Goal: Contribute content: Add original content to the website for others to see

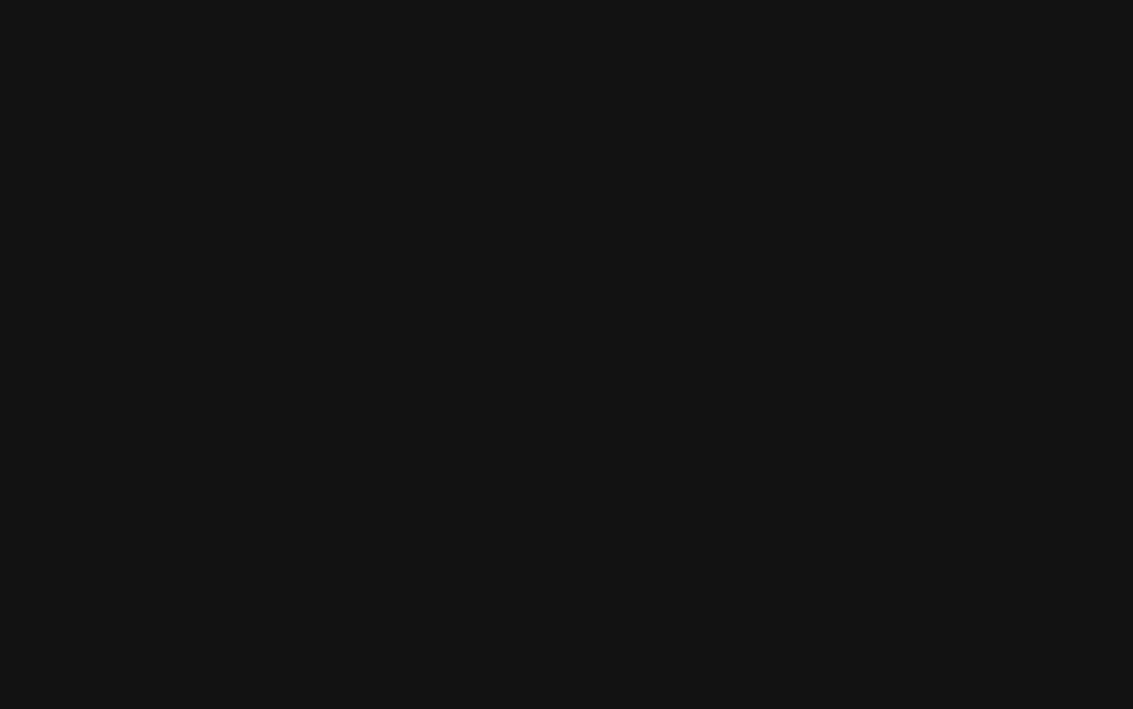
click at [461, 0] on html at bounding box center [566, 0] width 1133 height 0
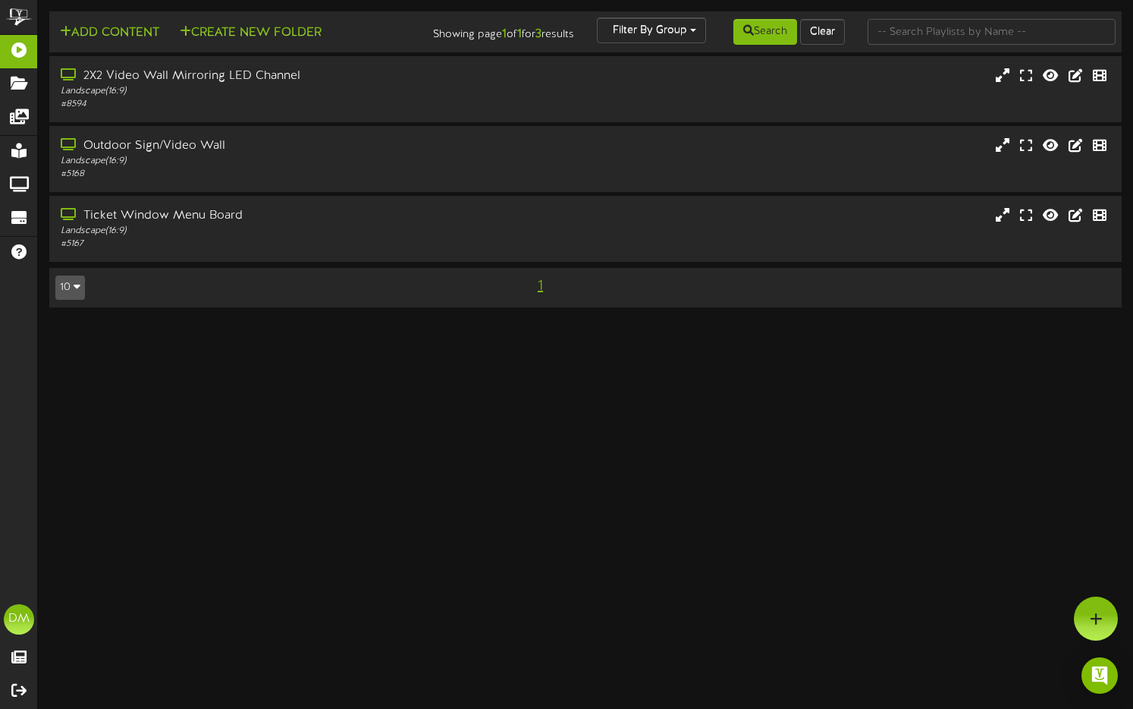
click at [507, 322] on html "ChannelValet Playlists Folders Messages My Library Groups Devices Help [PERSON_…" at bounding box center [566, 161] width 1133 height 322
click at [360, 167] on div "Landscape ( 16:9 )" at bounding box center [272, 161] width 426 height 13
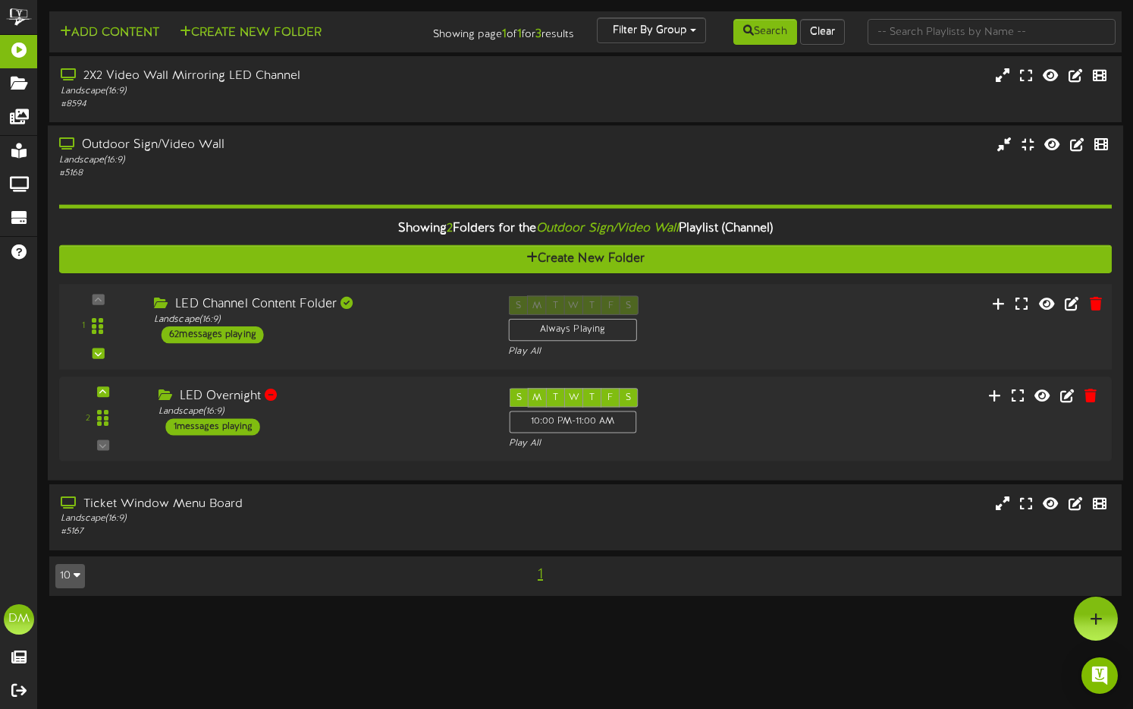
click at [379, 312] on div "LED Channel Content Folder" at bounding box center [319, 304] width 331 height 17
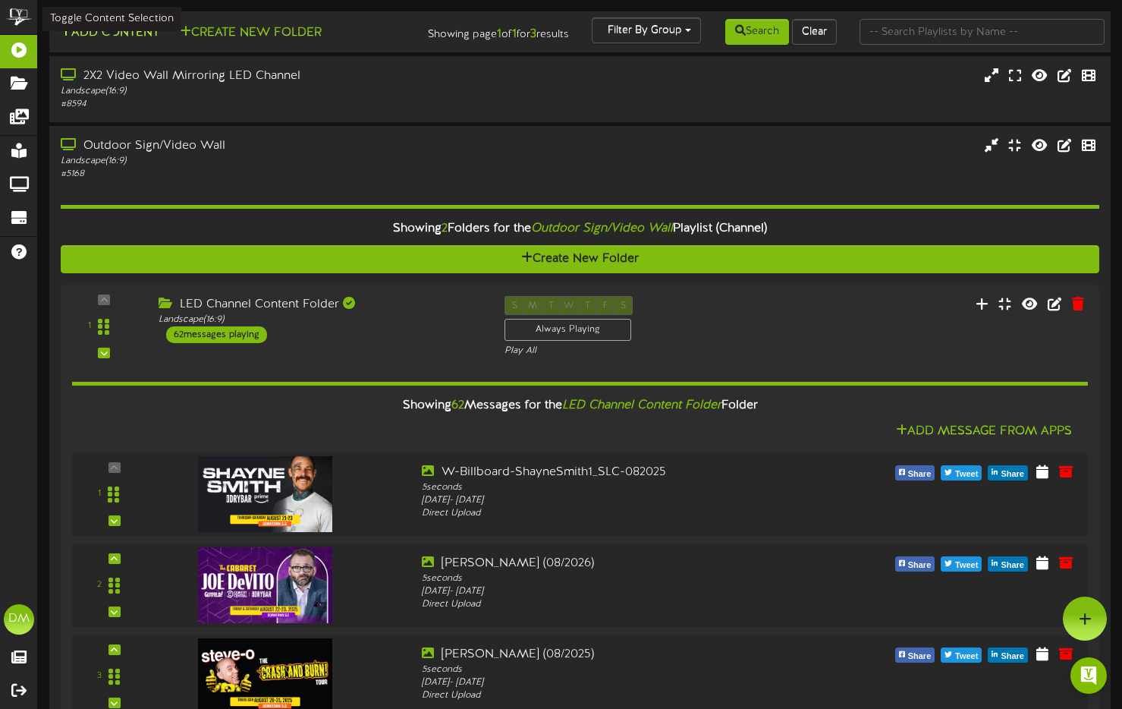
click at [124, 36] on button "Add Content" at bounding box center [109, 33] width 108 height 19
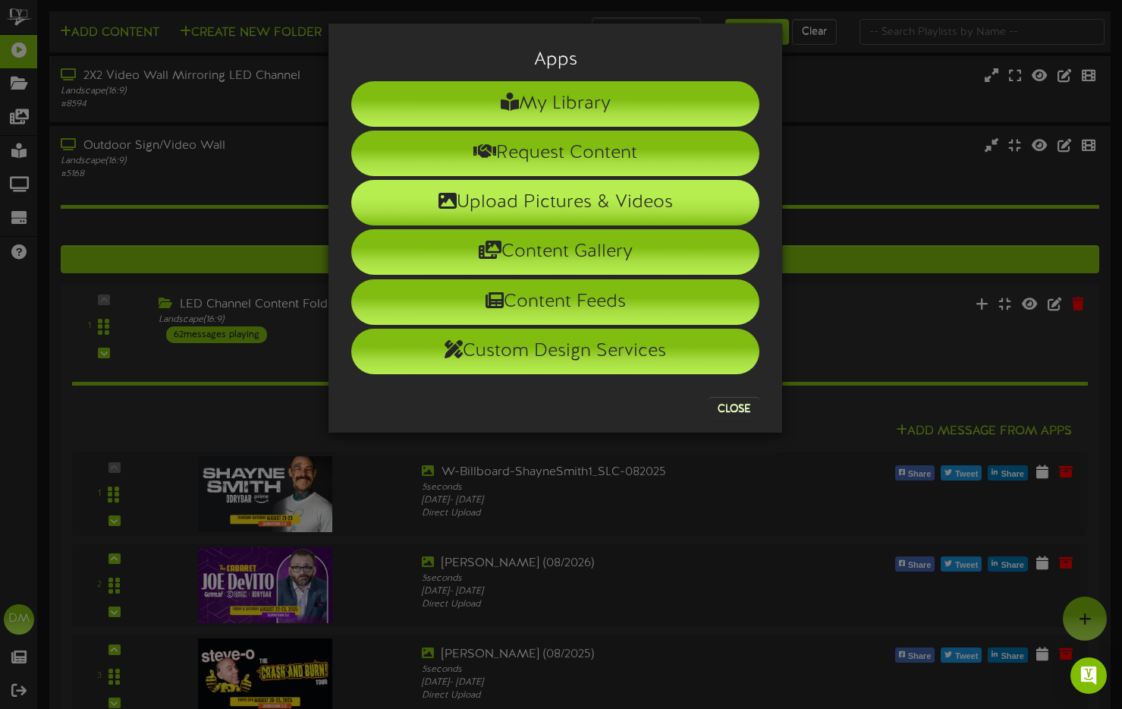
click at [370, 195] on li "Upload Pictures & Videos" at bounding box center [555, 203] width 408 height 46
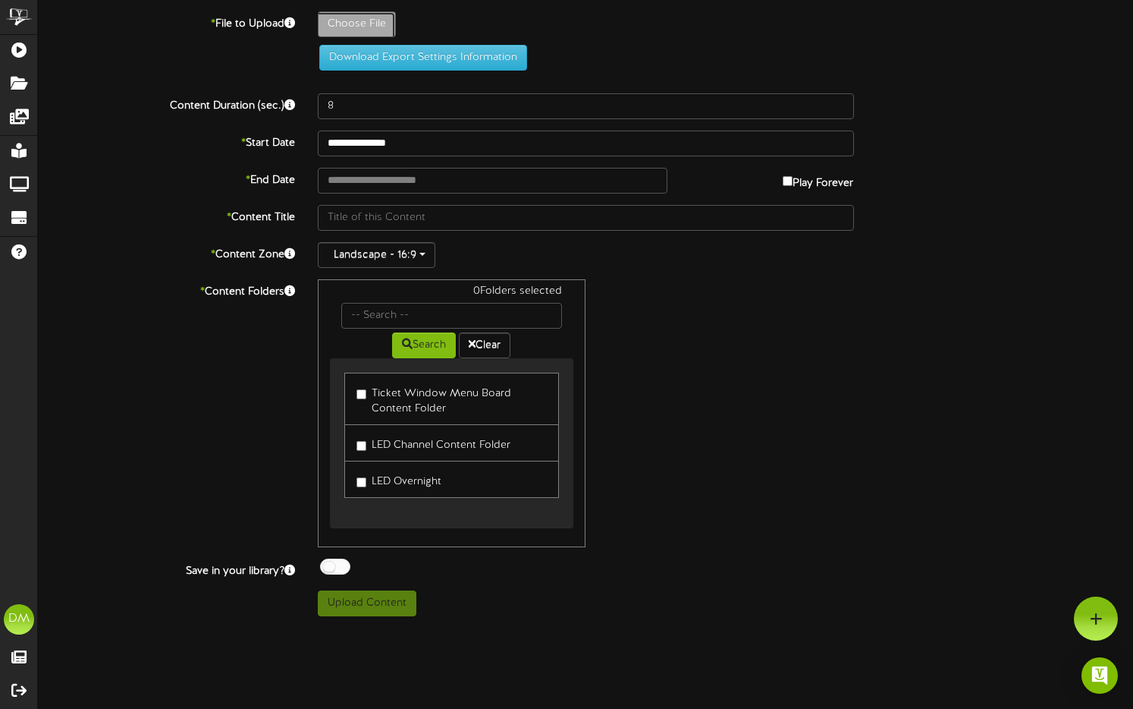
type input "**********"
type input "W-Billboard-GeoffreyAsmus_SLC-012026"
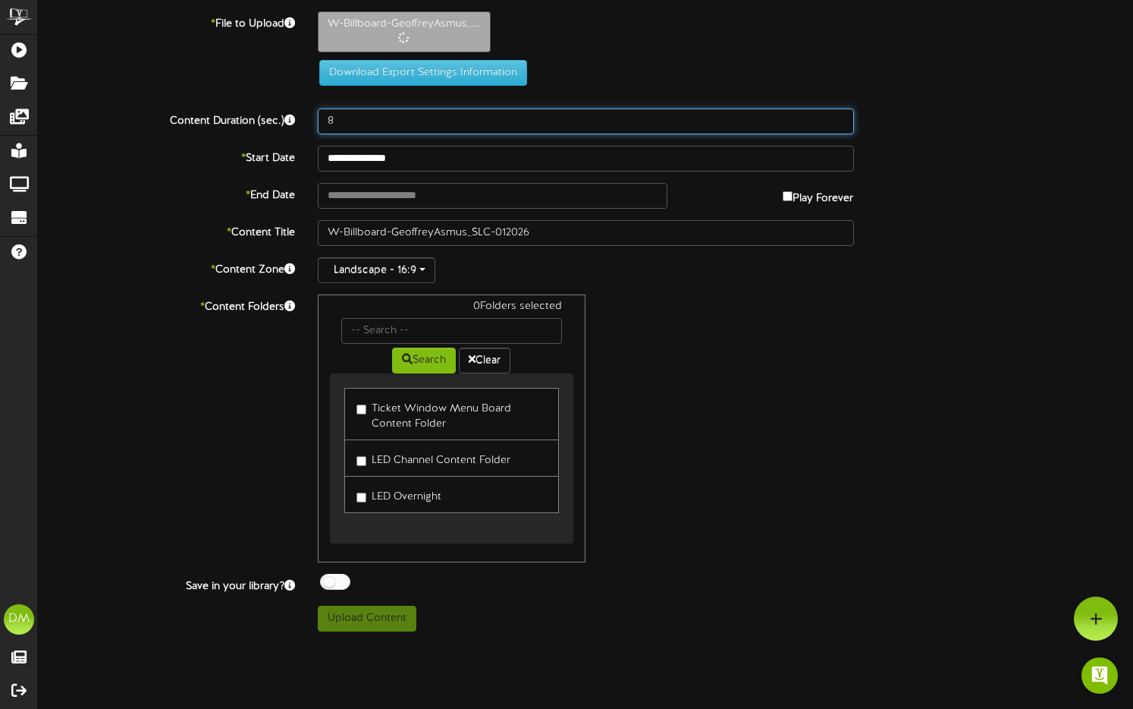
drag, startPoint x: 347, startPoint y: 123, endPoint x: 297, endPoint y: 114, distance: 51.6
click at [297, 114] on div "Content Duration (sec.) 8" at bounding box center [586, 121] width 1118 height 26
type input "5"
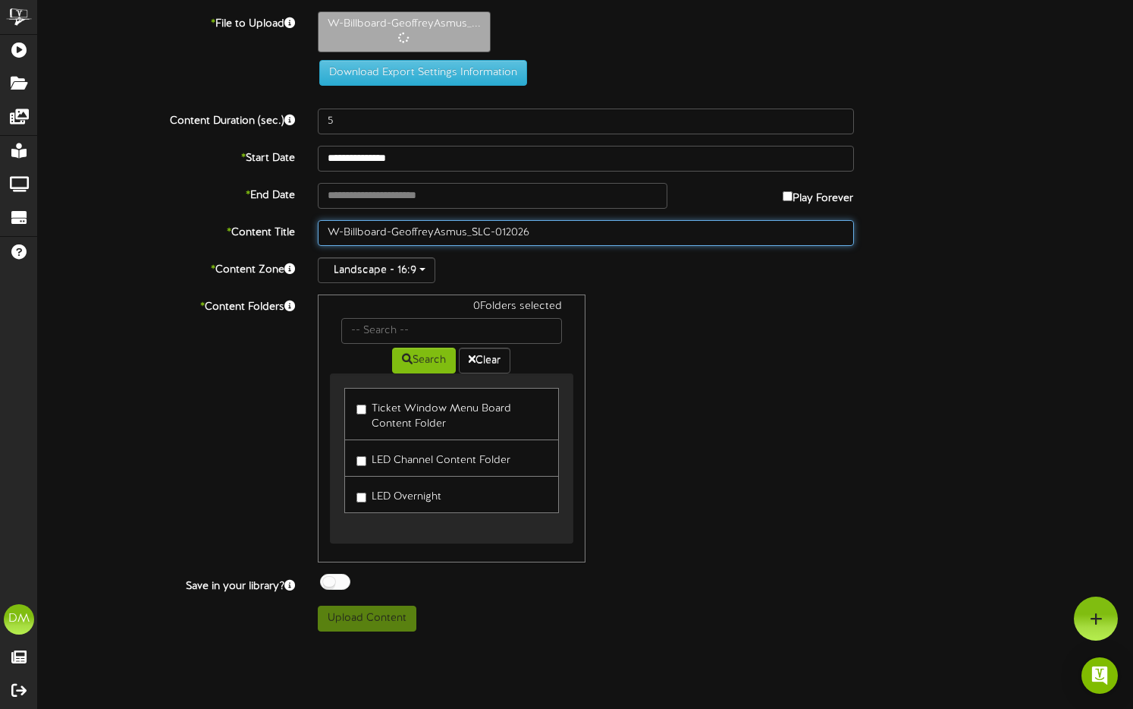
drag, startPoint x: 393, startPoint y: 229, endPoint x: 278, endPoint y: 218, distance: 115.9
click at [278, 218] on div "**********" at bounding box center [585, 321] width 1095 height 620
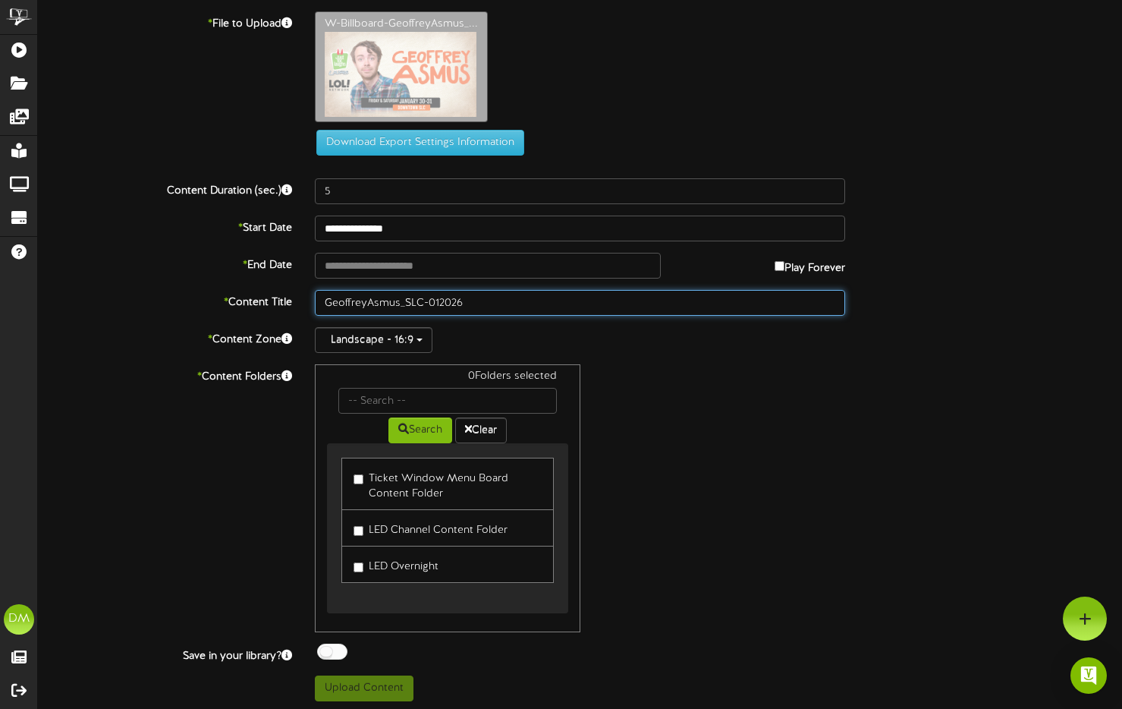
click at [366, 303] on input "GeoffreyAsmus_SLC-012026" at bounding box center [580, 303] width 531 height 26
drag, startPoint x: 404, startPoint y: 302, endPoint x: 435, endPoint y: 302, distance: 31.1
click at [435, 302] on input "Geoffrey Asmus_SLC-012026" at bounding box center [580, 303] width 531 height 26
drag, startPoint x: 430, startPoint y: 300, endPoint x: 400, endPoint y: 299, distance: 30.4
click at [400, 299] on input "Geoffrey Asmus_SLC-012026" at bounding box center [580, 303] width 531 height 26
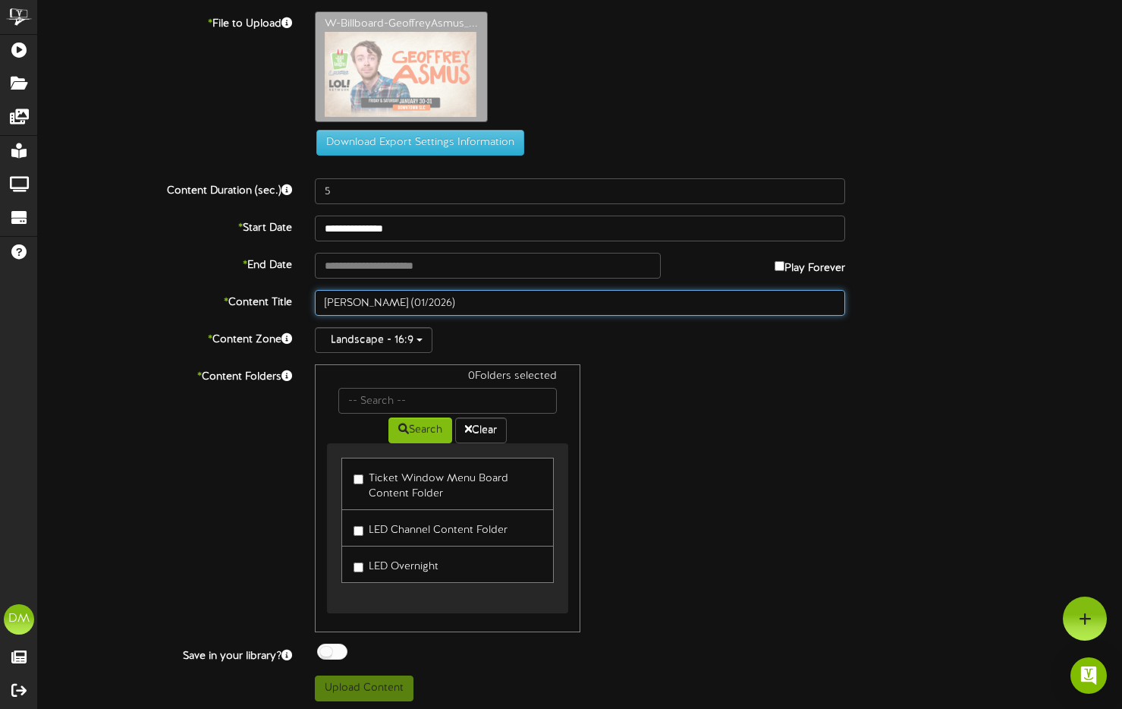
type input "[PERSON_NAME] (01/2026)"
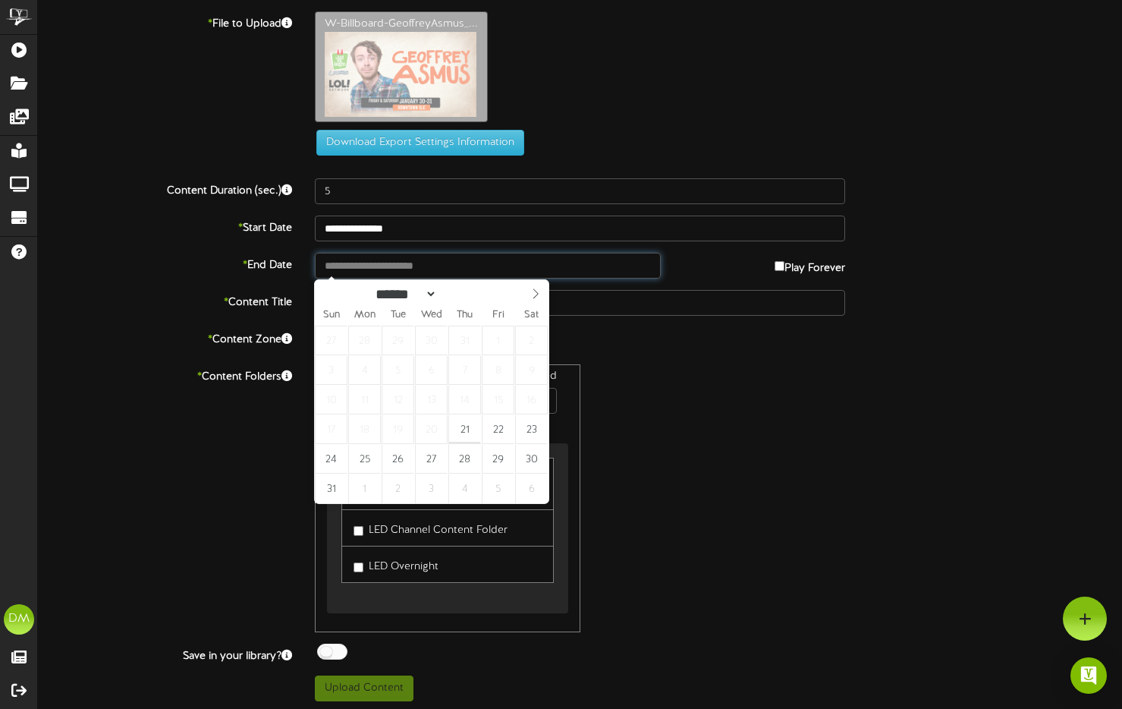
click at [335, 277] on input "text" at bounding box center [488, 266] width 346 height 26
type input "**********"
click at [544, 293] on span at bounding box center [536, 293] width 26 height 26
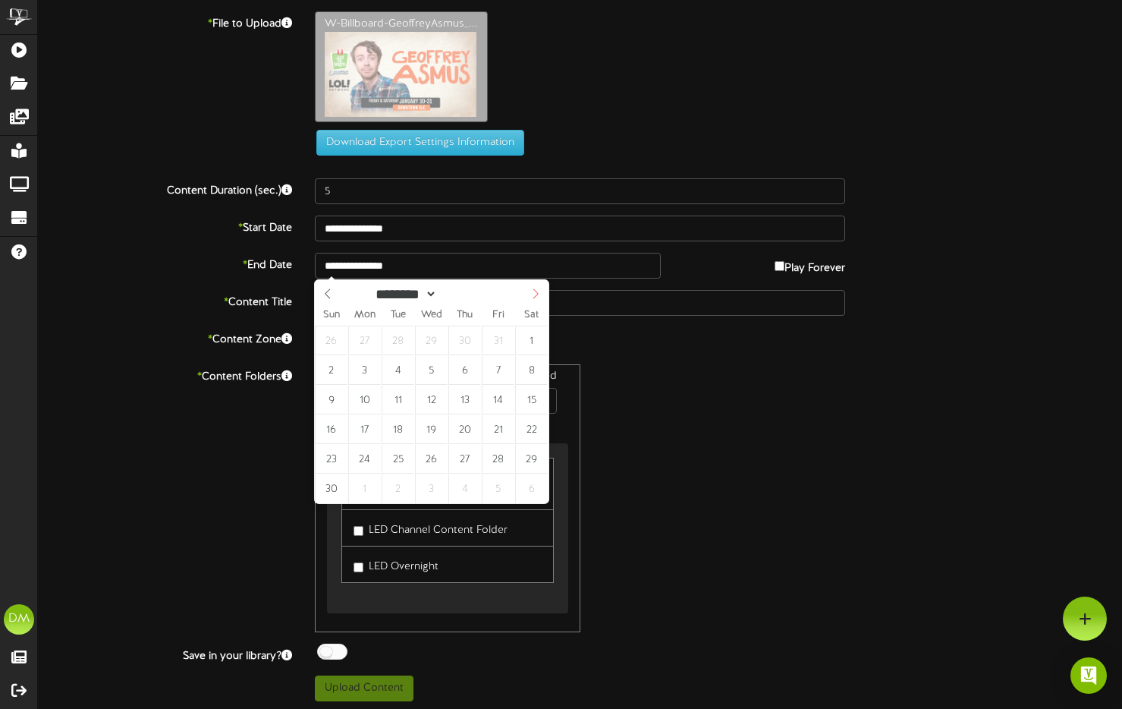
select select "**"
click at [544, 293] on span at bounding box center [536, 293] width 26 height 26
type input "****"
click at [543, 293] on span at bounding box center [536, 293] width 26 height 26
select select "*"
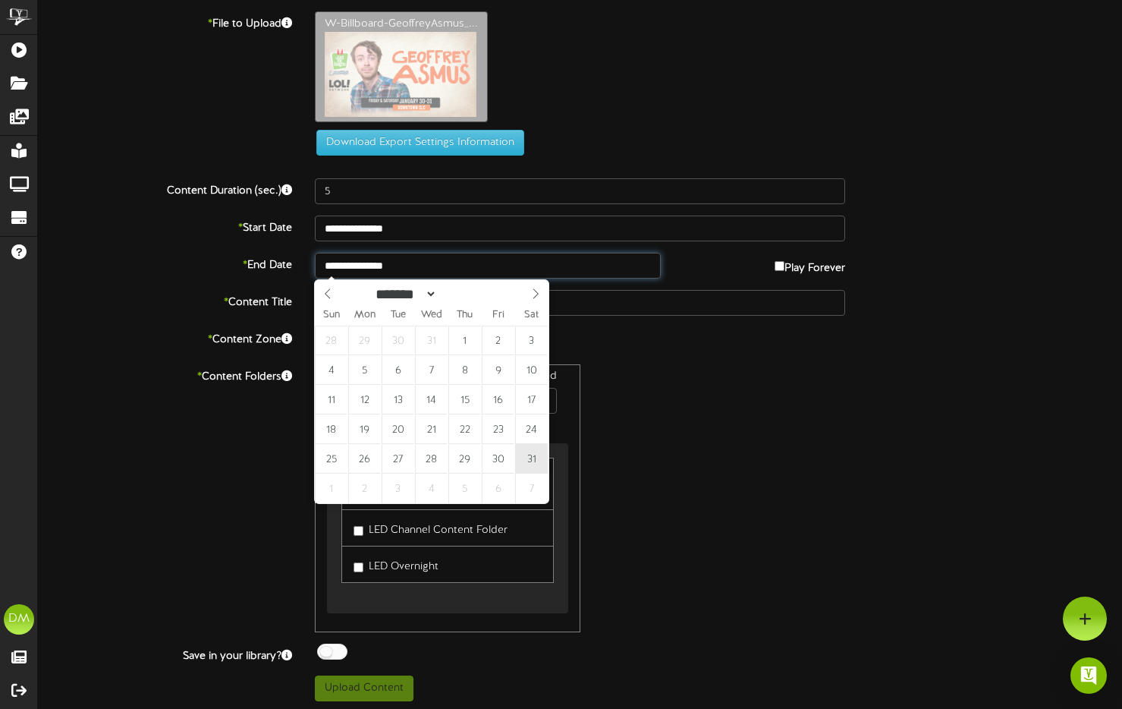
type input "**********"
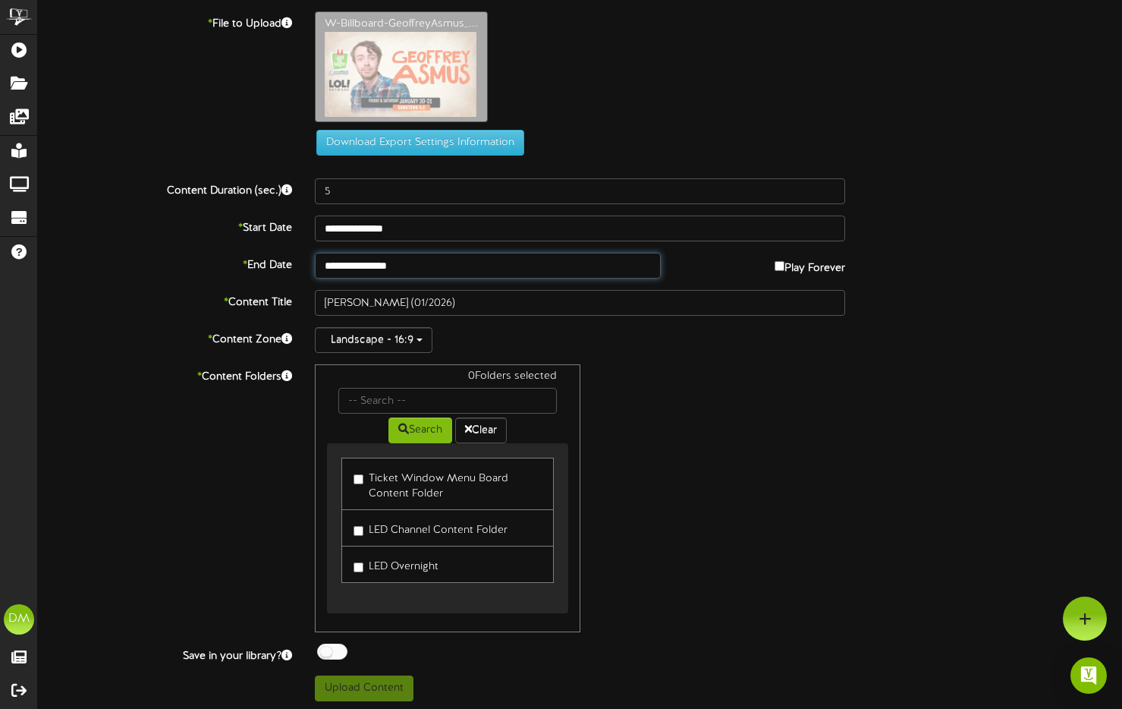
drag, startPoint x: 524, startPoint y: 460, endPoint x: 526, endPoint y: 440, distance: 20.5
click at [768, 506] on div "0 Folders selected Search Clear Ticket Window Menu Board Content Folder LED Cha…" at bounding box center [580, 498] width 554 height 268
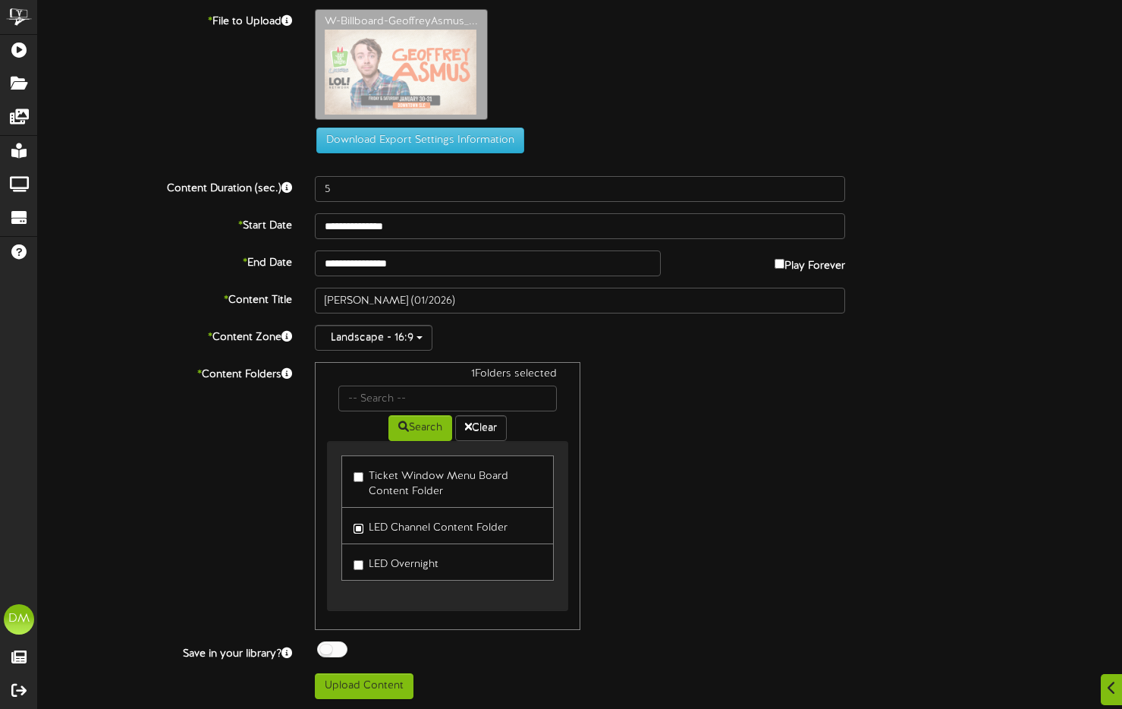
scroll to position [4, 0]
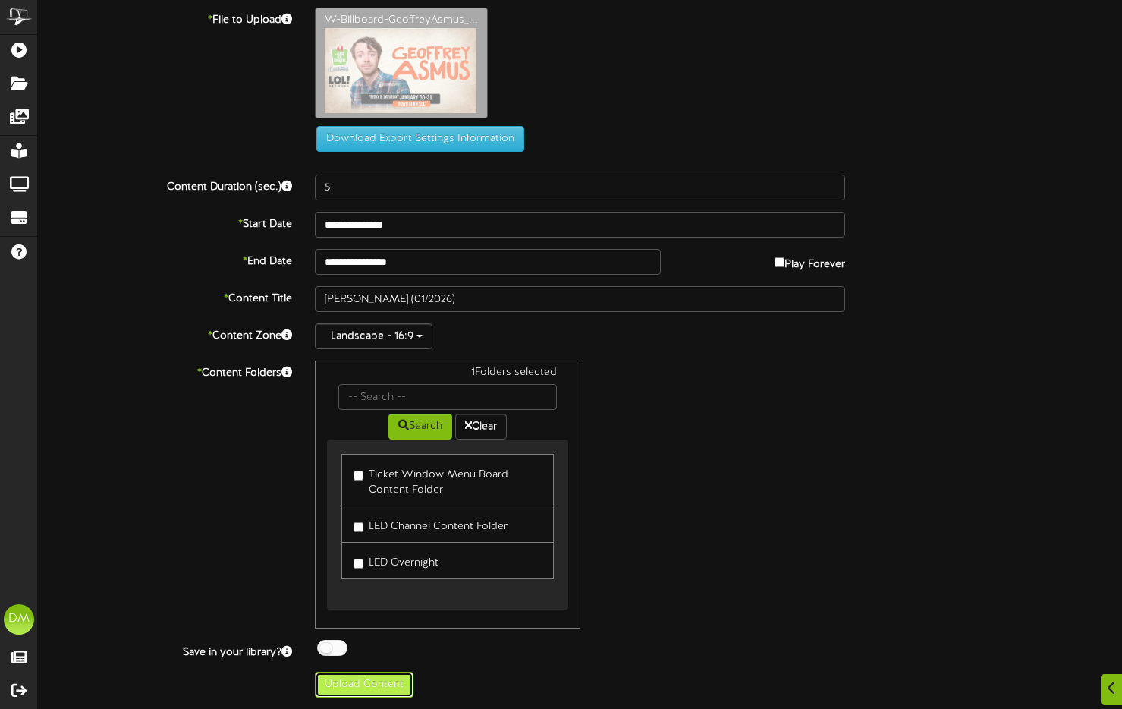
click at [337, 677] on button "Upload Content" at bounding box center [364, 684] width 99 height 26
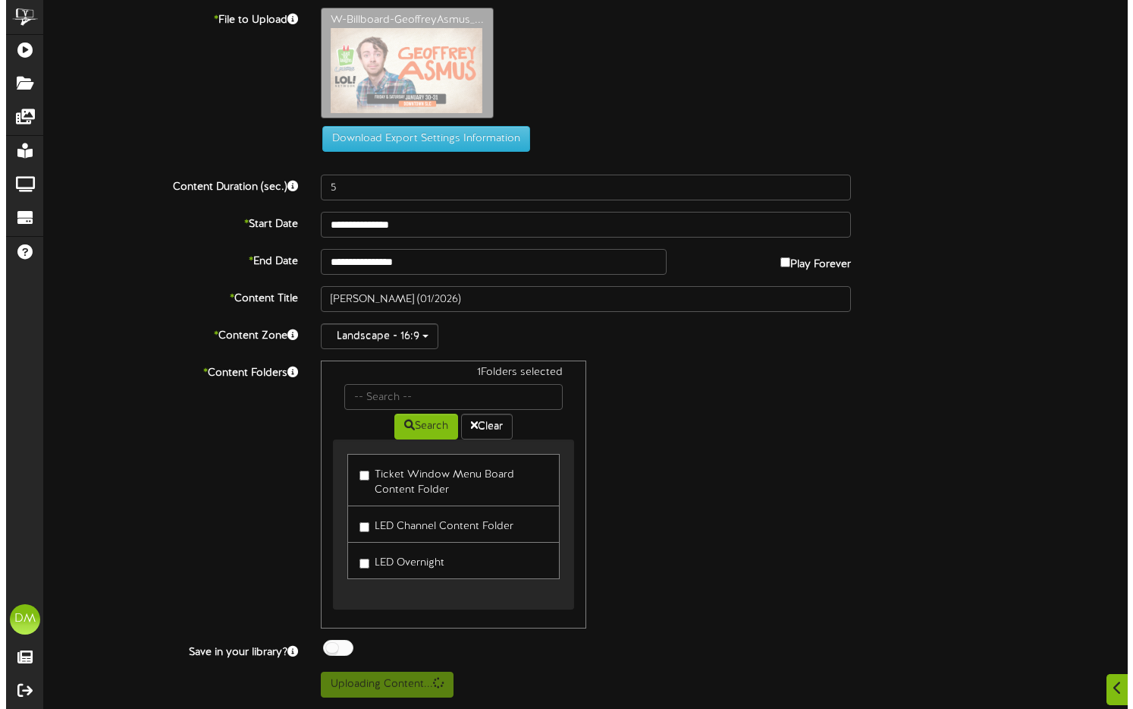
scroll to position [0, 0]
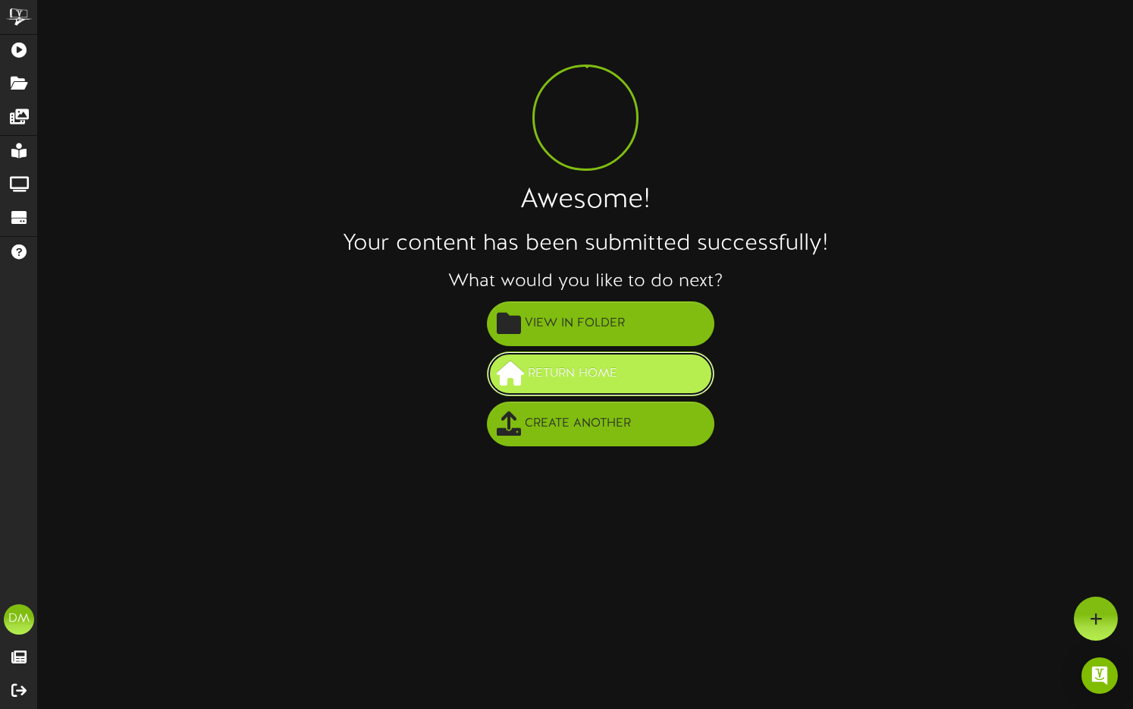
click at [538, 372] on span "Return Home" at bounding box center [572, 373] width 97 height 25
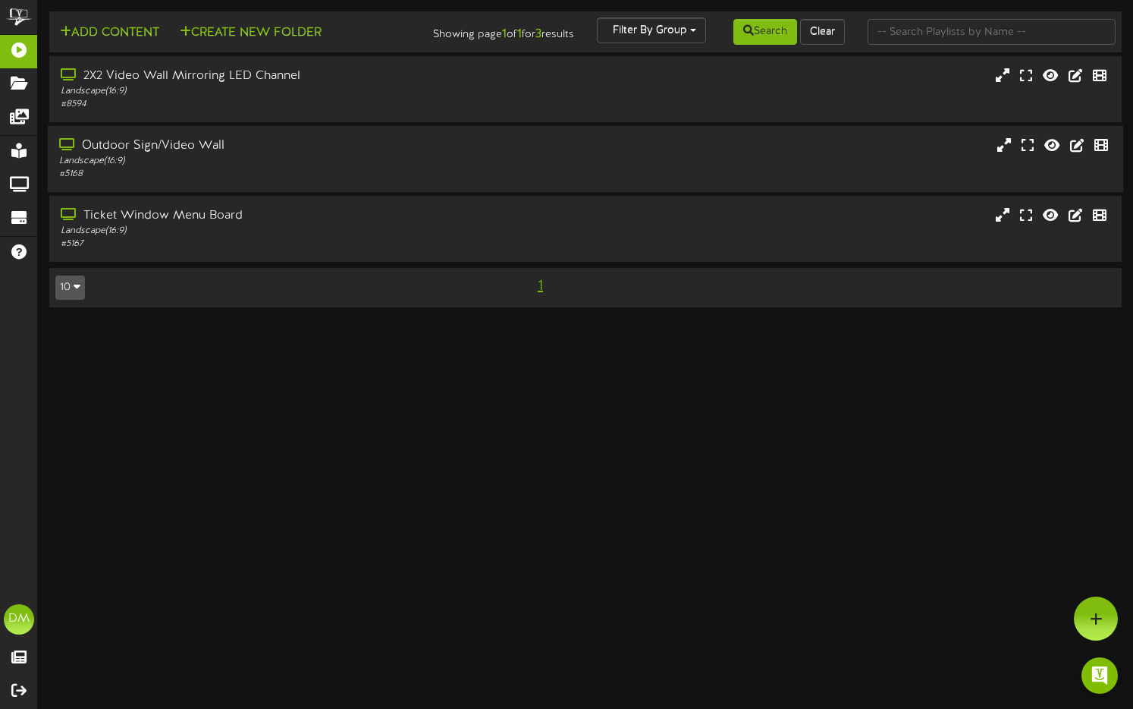
click at [99, 153] on div "Outdoor Sign/Video Wall" at bounding box center [272, 145] width 426 height 17
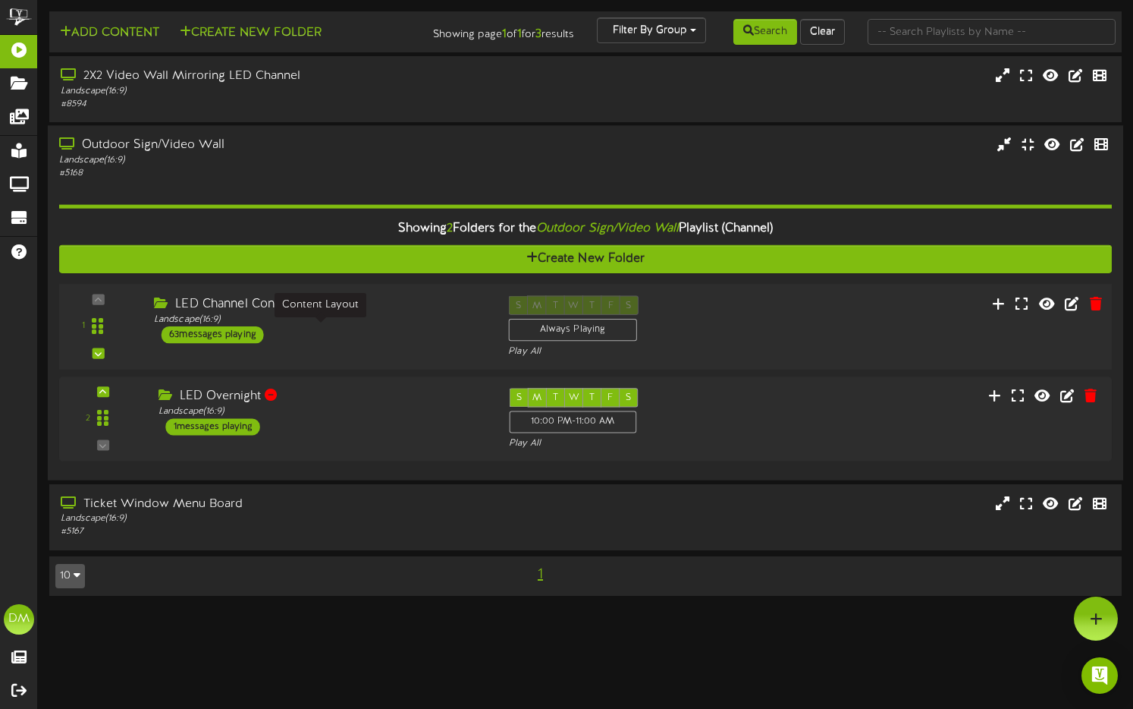
click at [322, 326] on div "Landscape ( 16:9 )" at bounding box center [319, 319] width 331 height 13
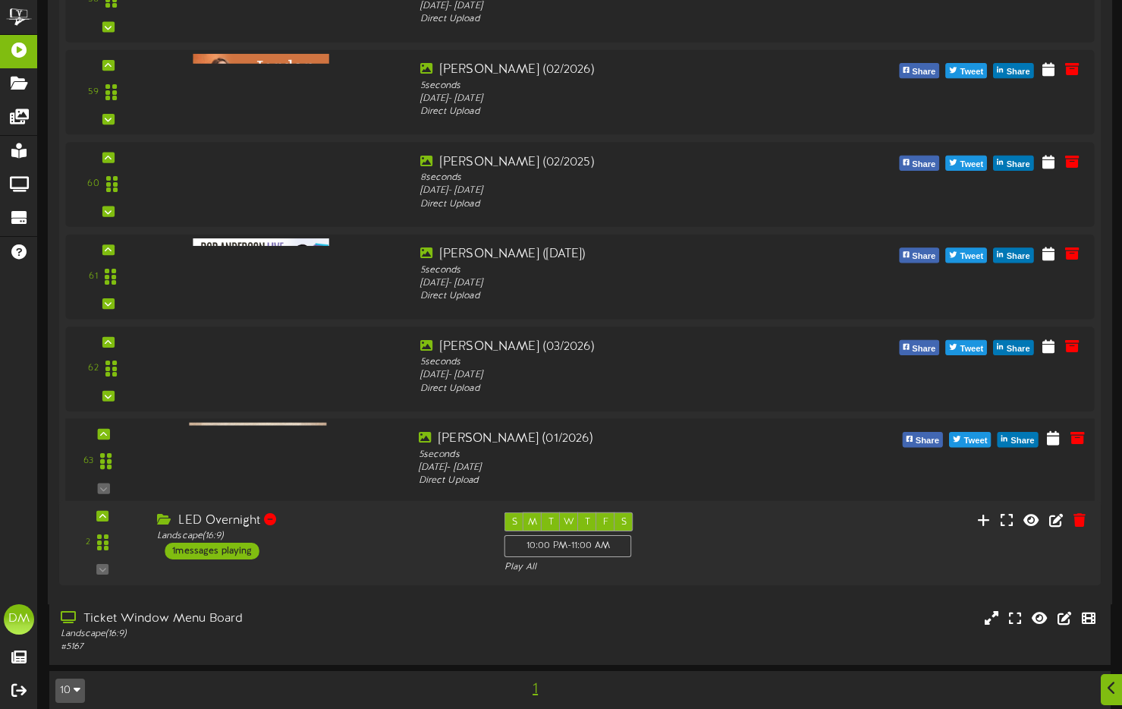
scroll to position [5717, 0]
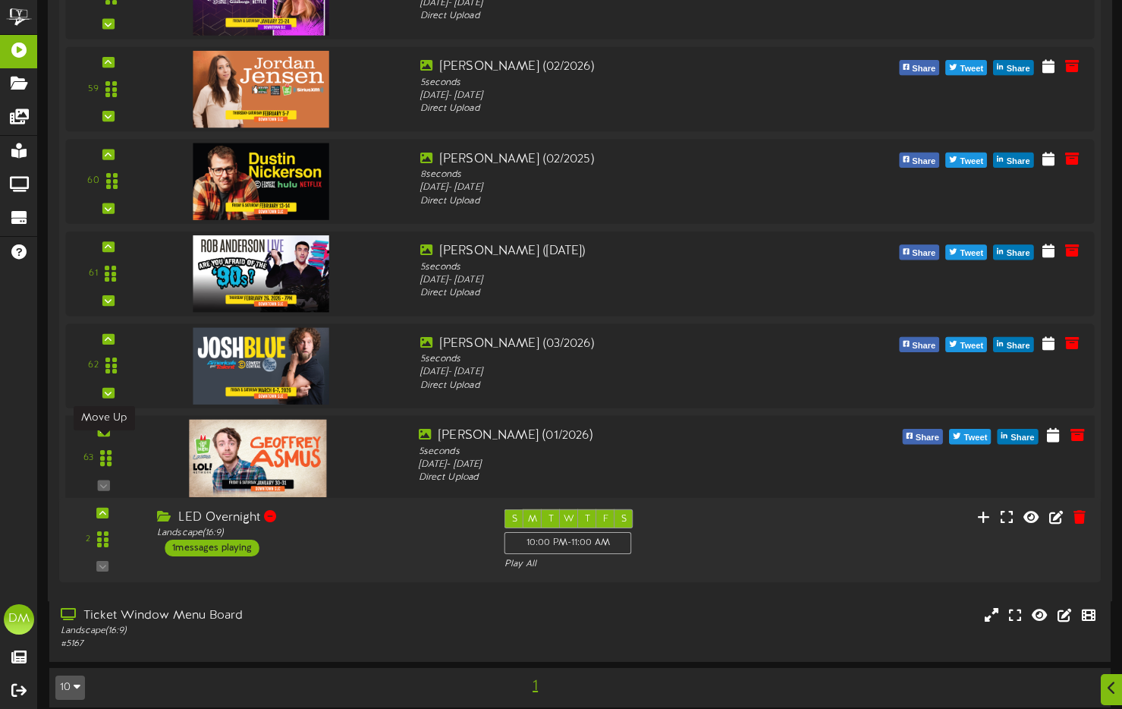
click at [102, 435] on icon at bounding box center [103, 431] width 7 height 8
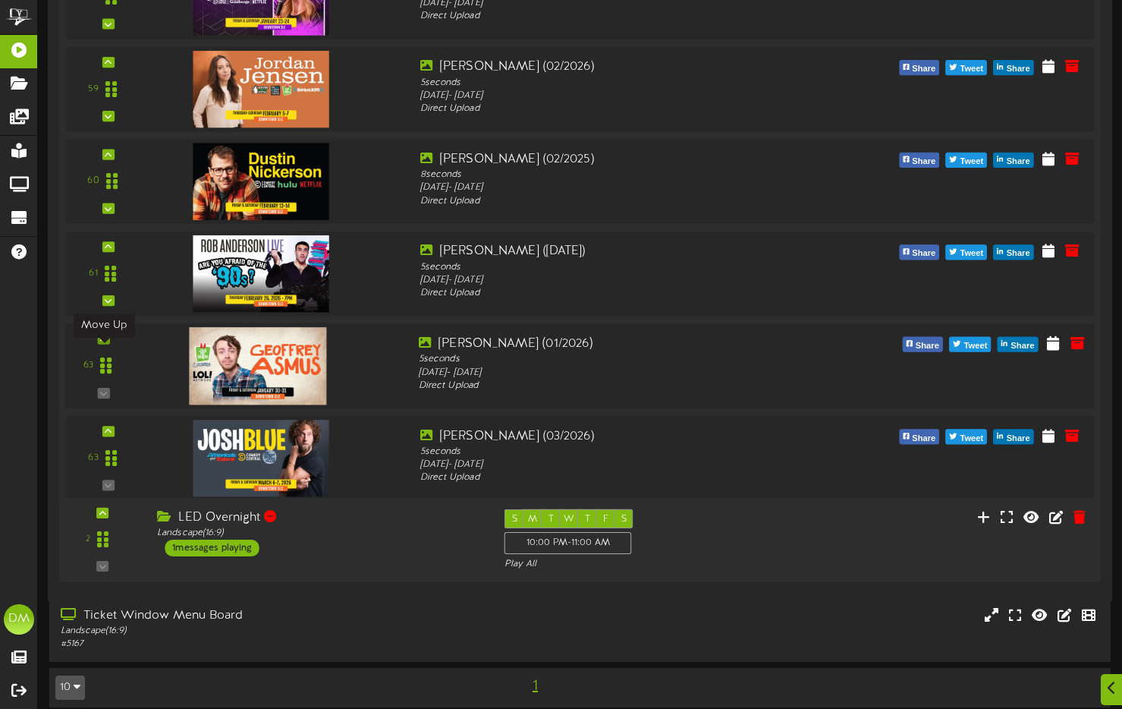
click at [108, 344] on div at bounding box center [103, 338] width 12 height 11
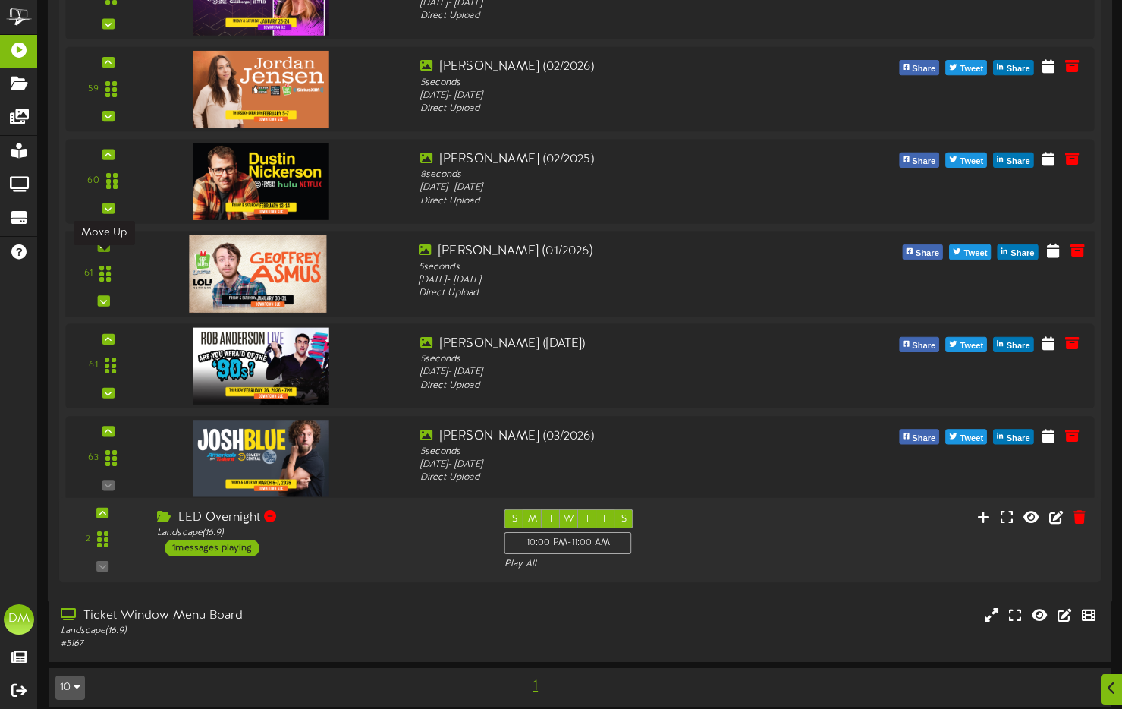
click at [101, 250] on icon at bounding box center [103, 247] width 7 height 8
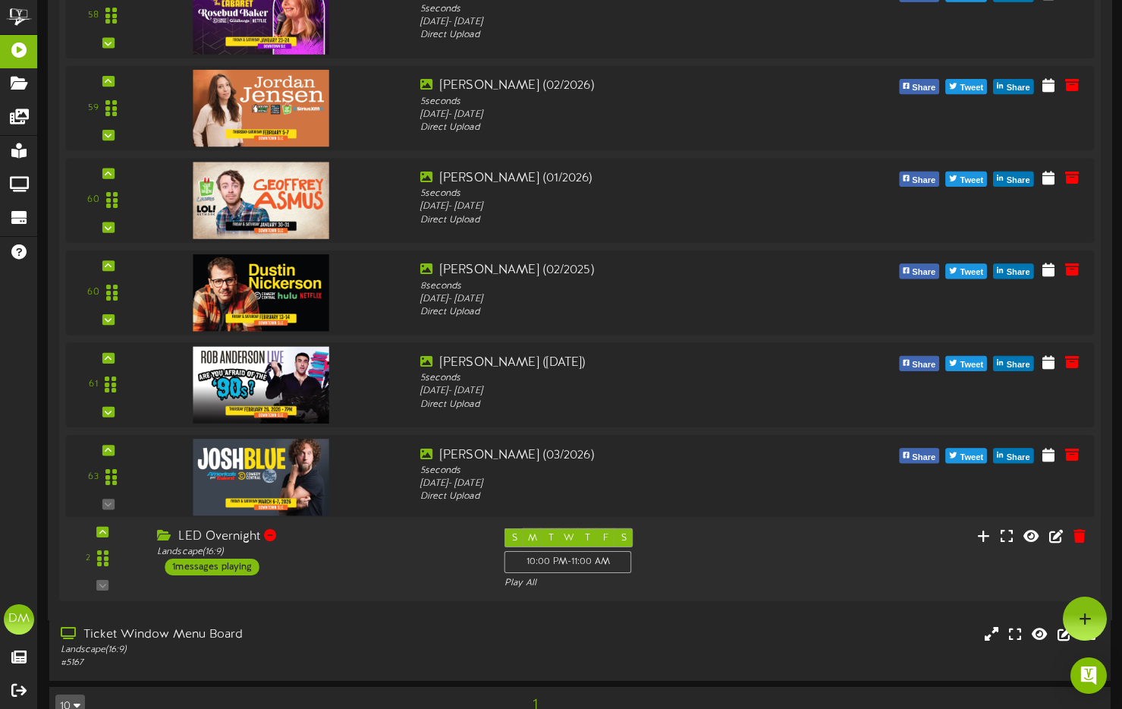
scroll to position [5571, 0]
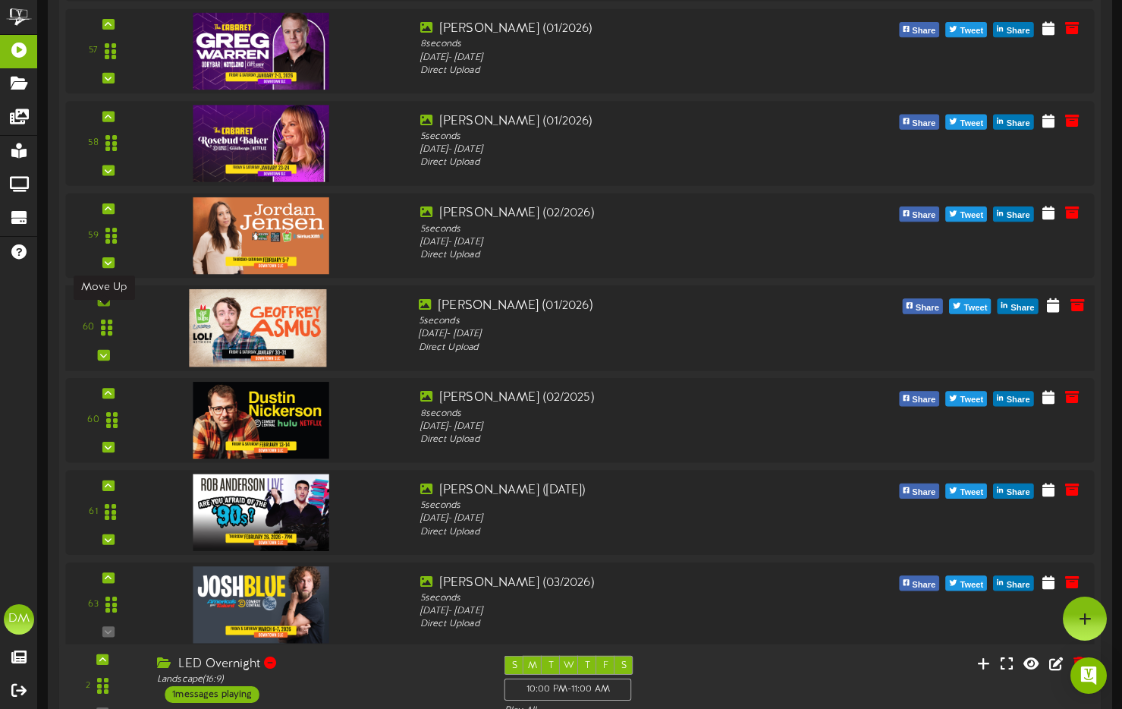
click at [102, 304] on icon at bounding box center [103, 301] width 7 height 8
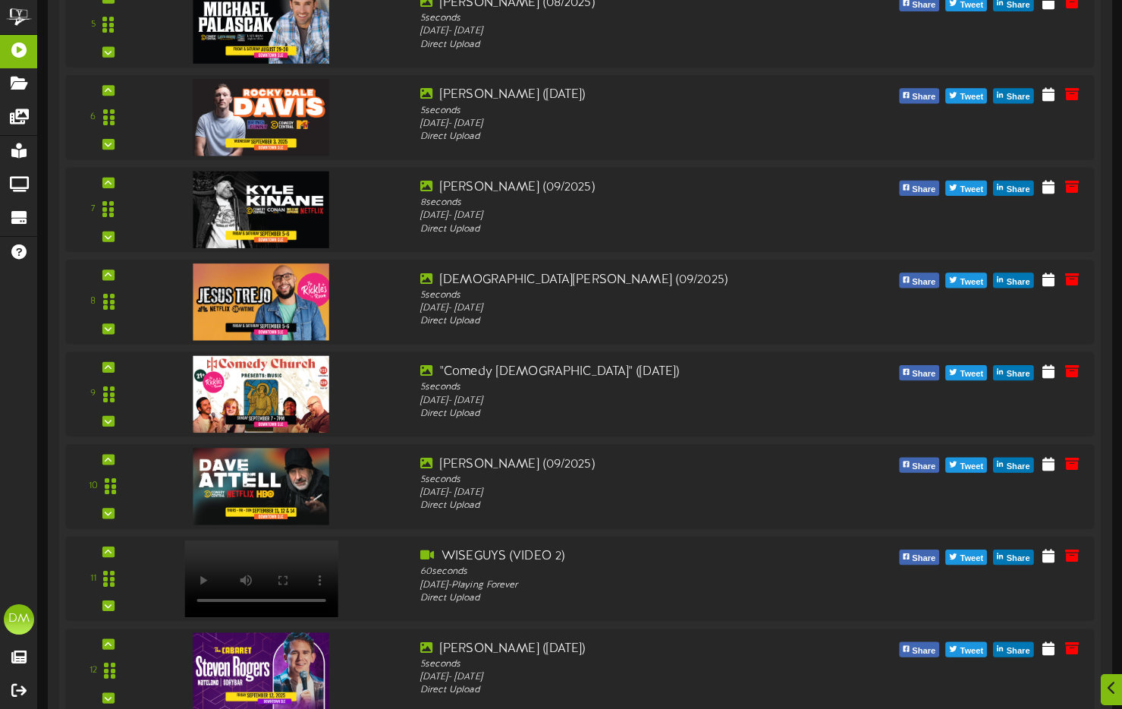
scroll to position [805, 0]
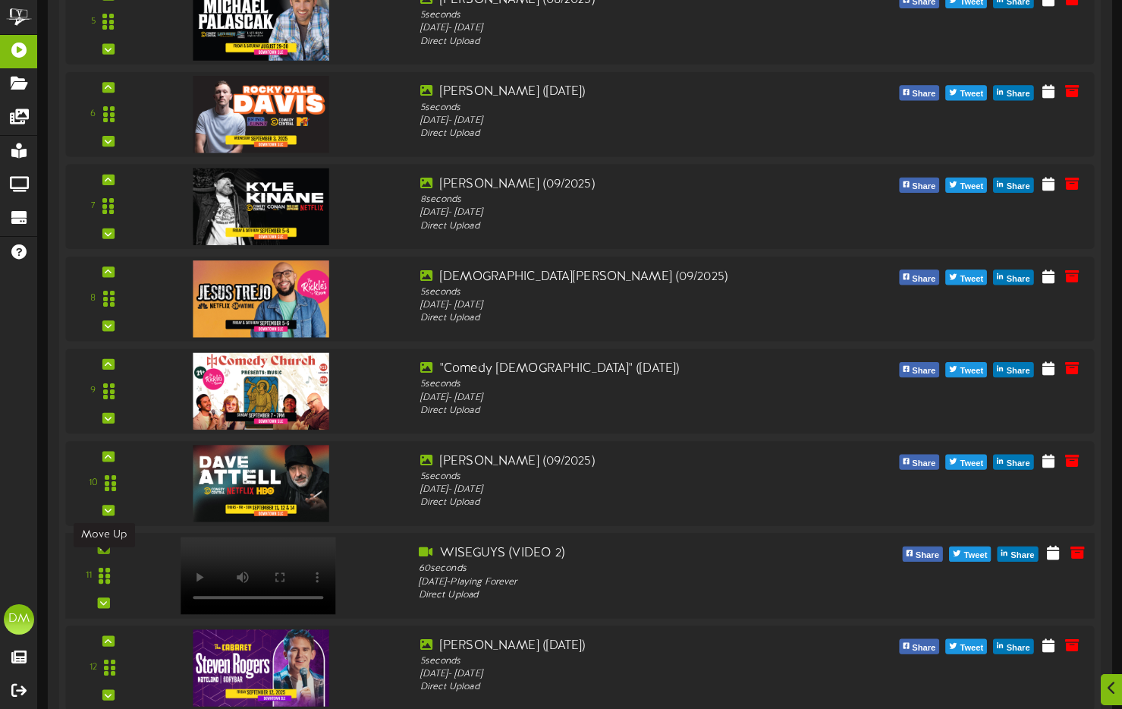
click at [109, 553] on div at bounding box center [103, 547] width 12 height 11
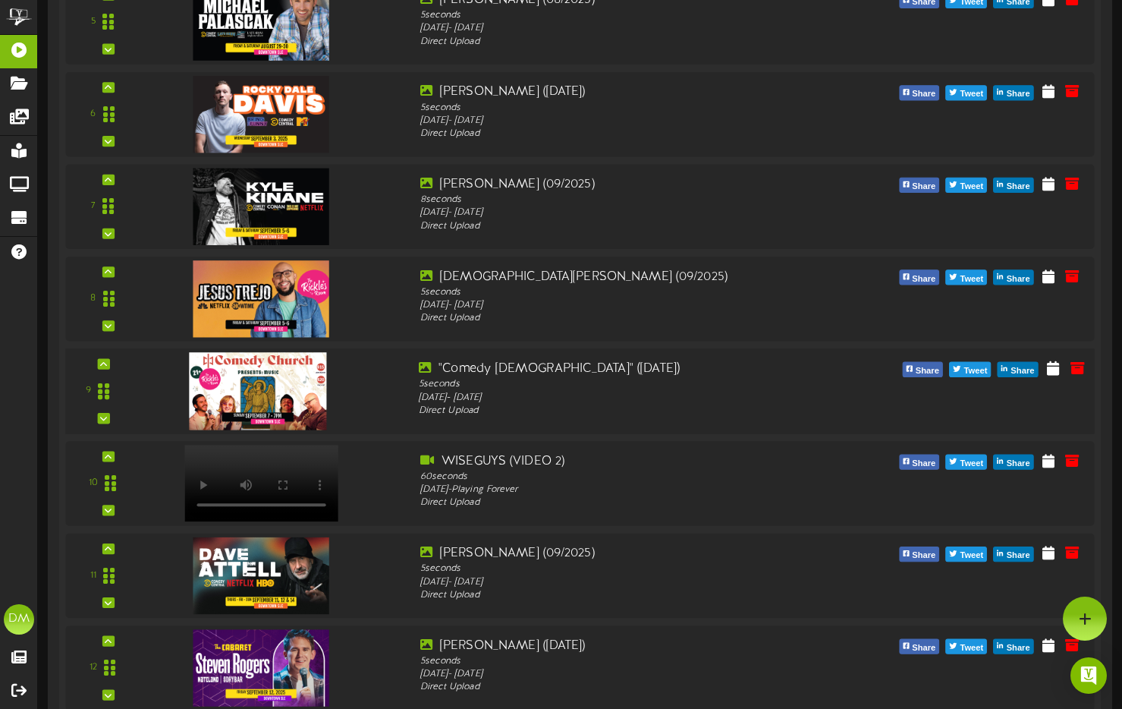
scroll to position [780, 0]
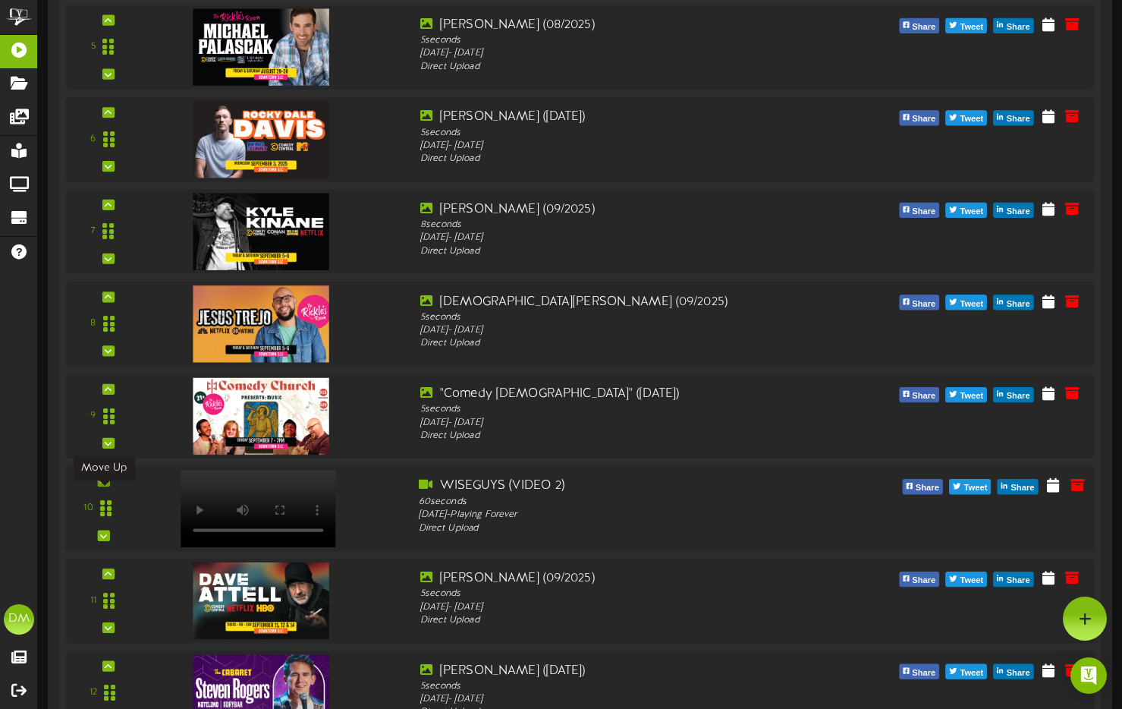
click at [105, 485] on icon at bounding box center [103, 481] width 7 height 8
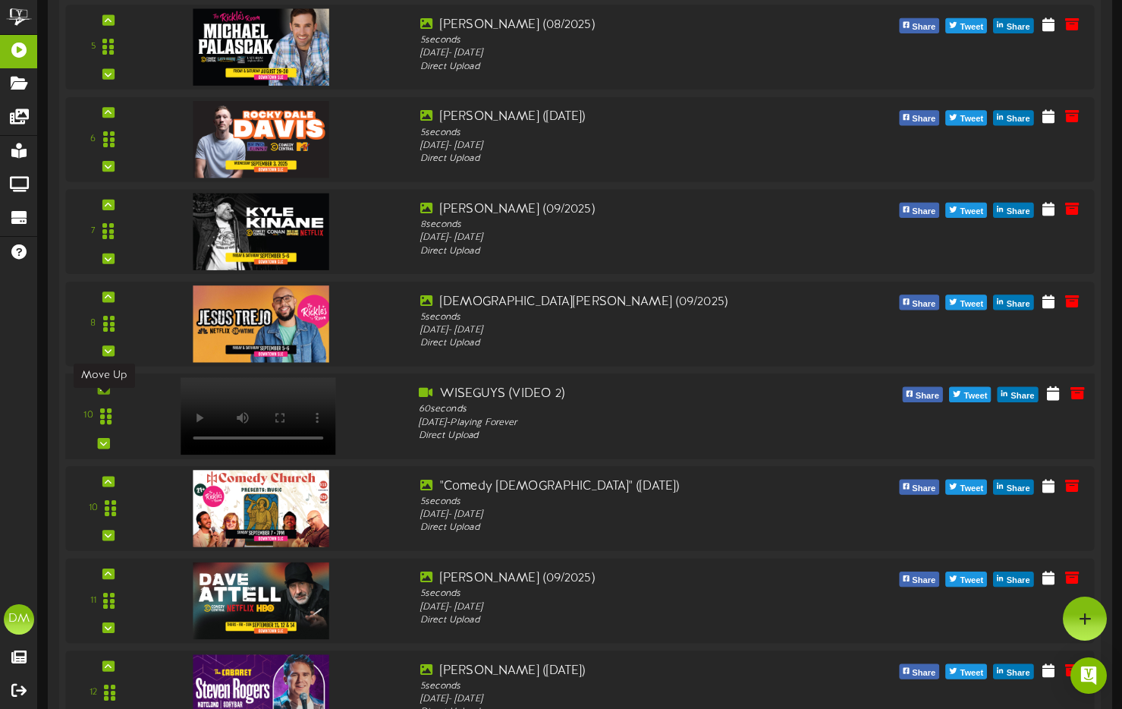
click at [104, 392] on icon at bounding box center [103, 389] width 7 height 8
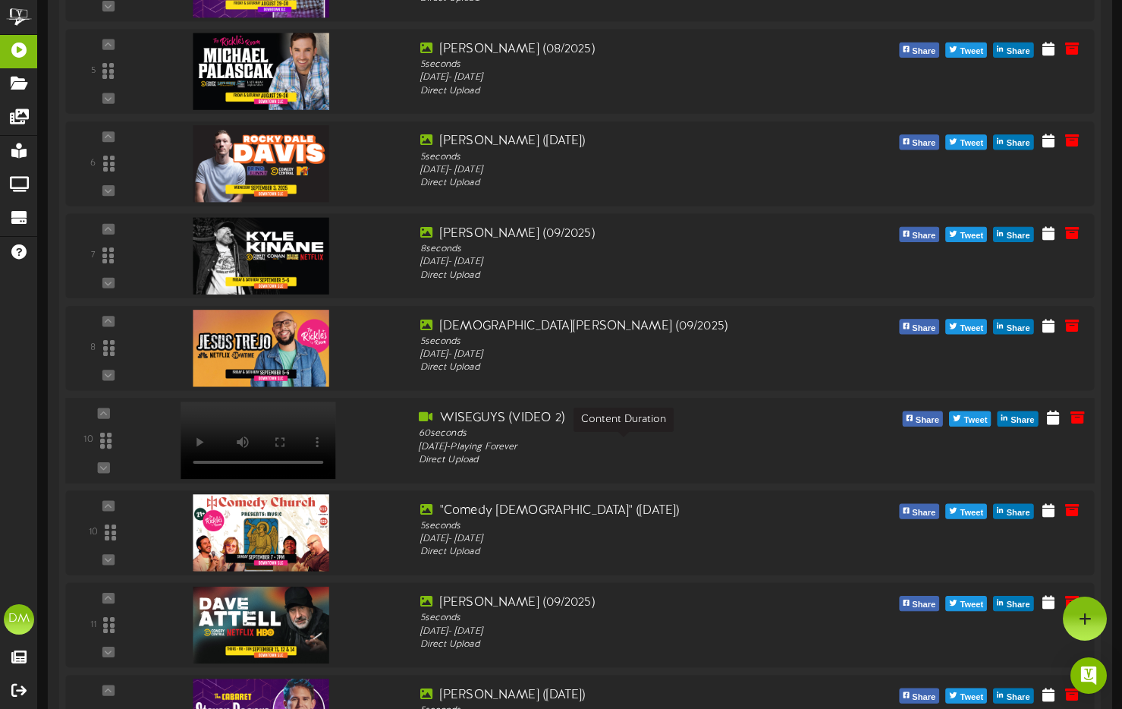
click at [693, 441] on div "60 seconds" at bounding box center [624, 434] width 410 height 14
click at [104, 424] on div "10" at bounding box center [103, 440] width 63 height 62
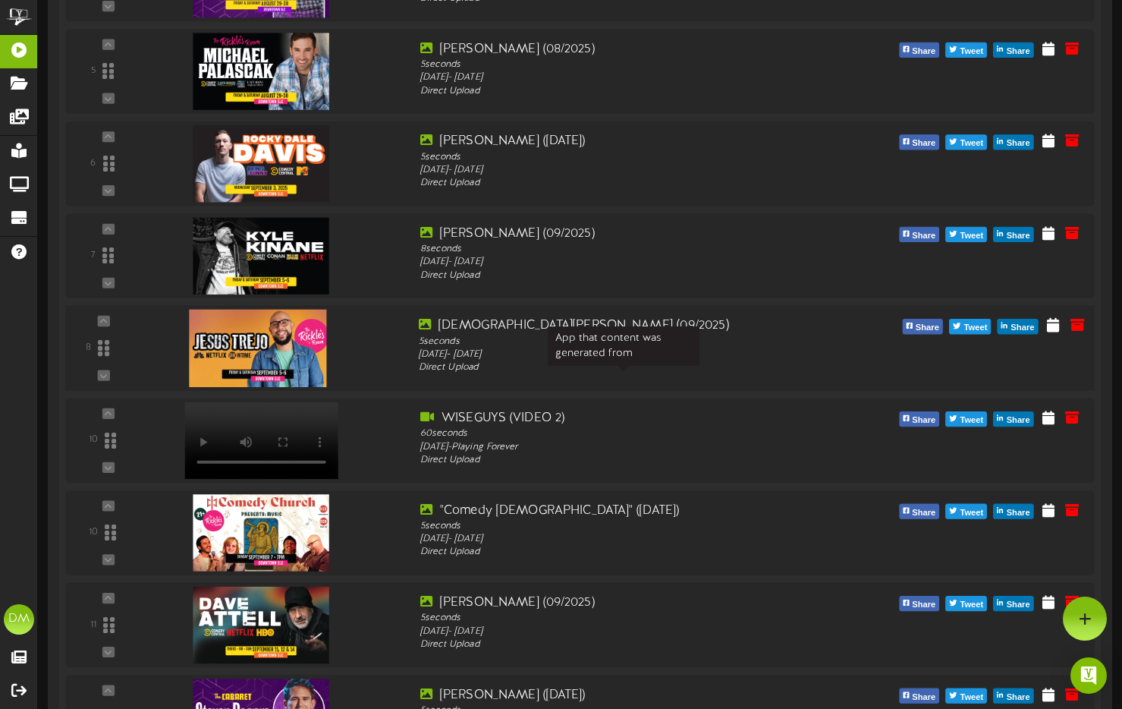
click at [711, 375] on div "Direct Upload" at bounding box center [624, 368] width 410 height 14
click at [96, 379] on div "8" at bounding box center [103, 348] width 63 height 62
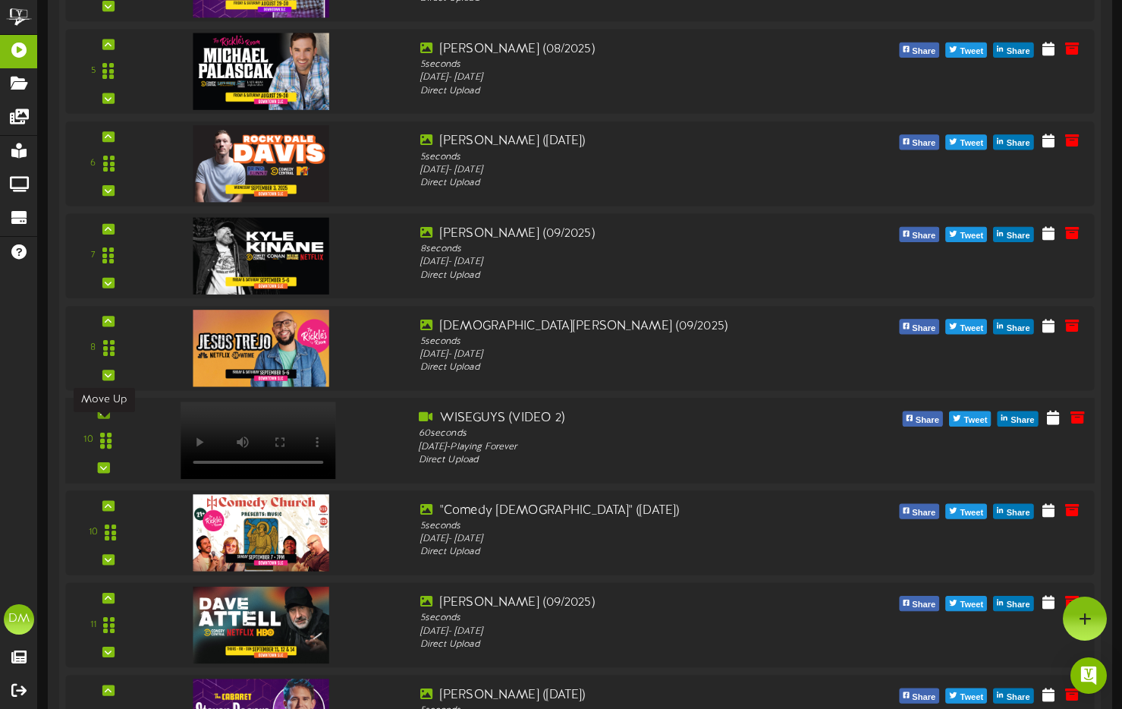
click at [103, 418] on div at bounding box center [103, 412] width 12 height 11
click at [105, 416] on icon at bounding box center [103, 413] width 7 height 8
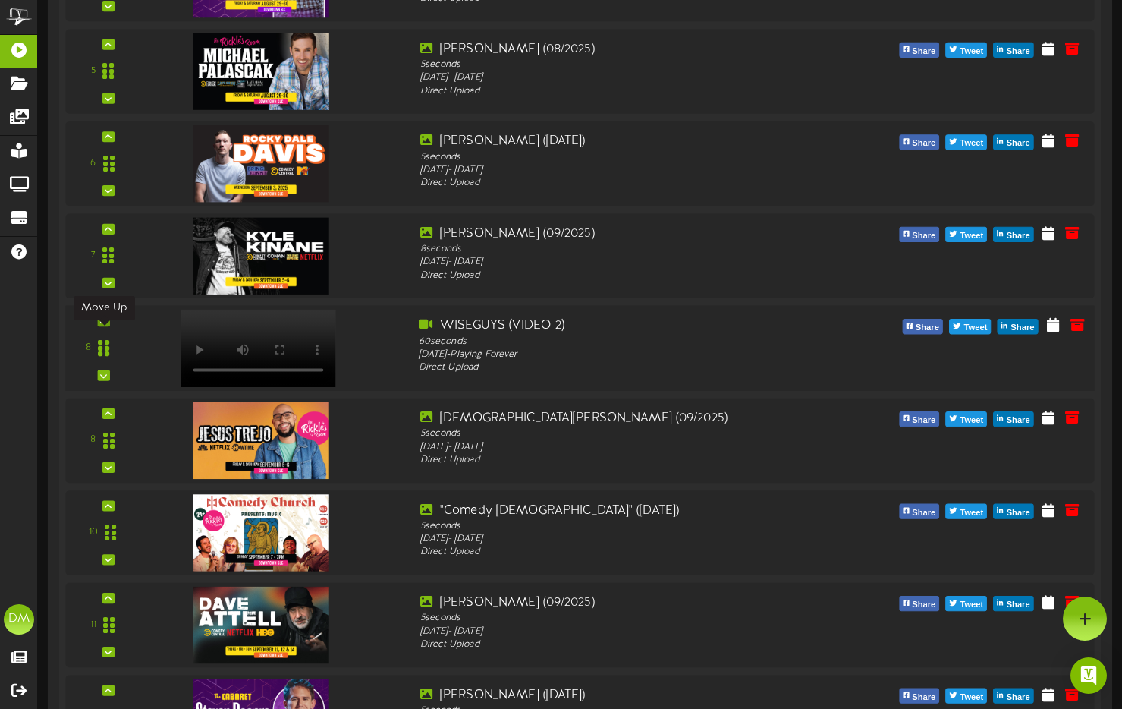
click at [99, 326] on div at bounding box center [103, 321] width 12 height 11
click at [100, 325] on icon at bounding box center [103, 321] width 7 height 8
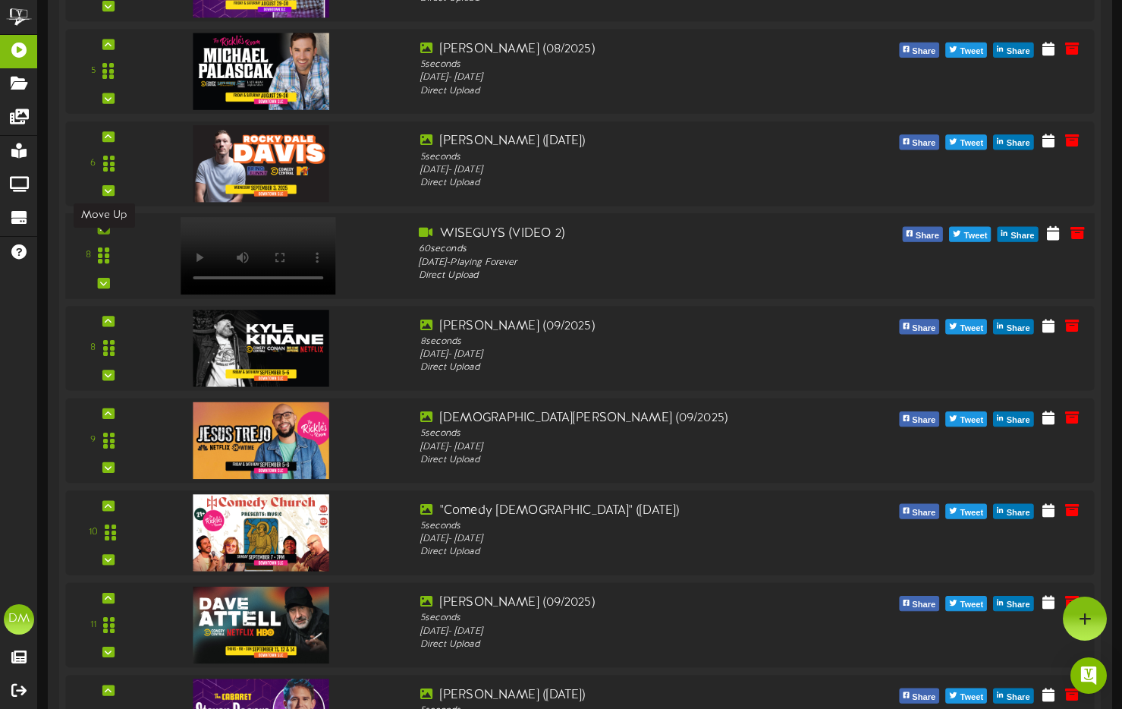
click at [107, 234] on div at bounding box center [103, 228] width 12 height 11
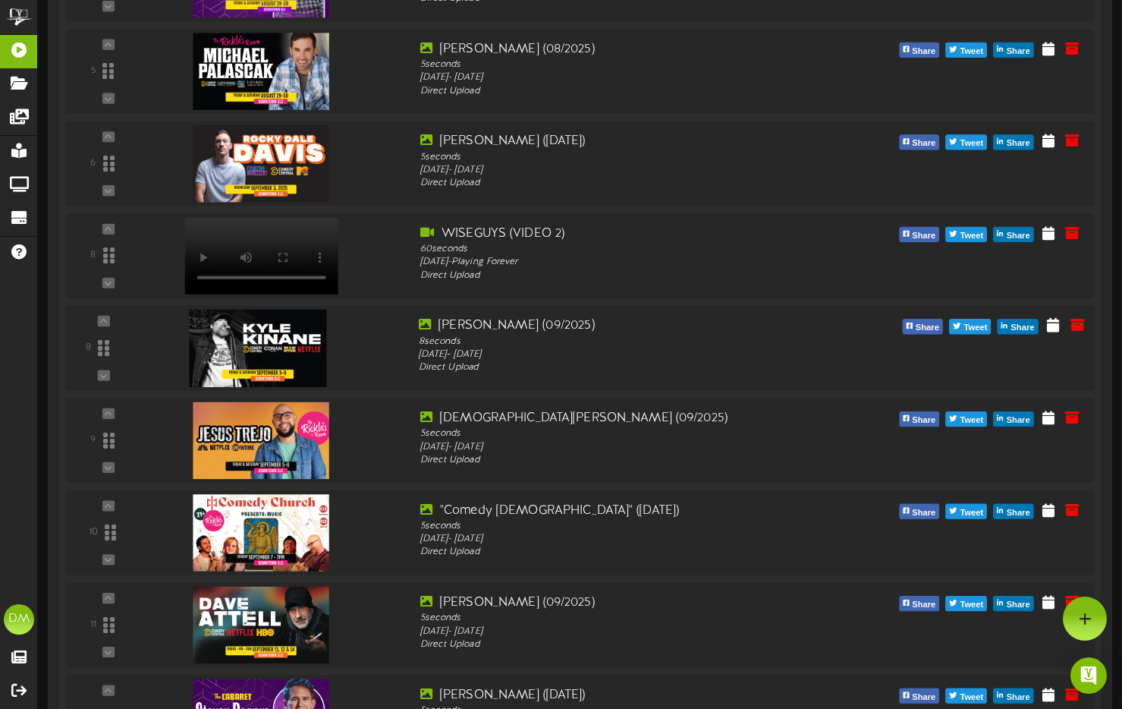
click at [832, 350] on div "[PERSON_NAME] (09/2025) 8 seconds [DATE] - [DATE] Direct Upload" at bounding box center [623, 346] width 433 height 58
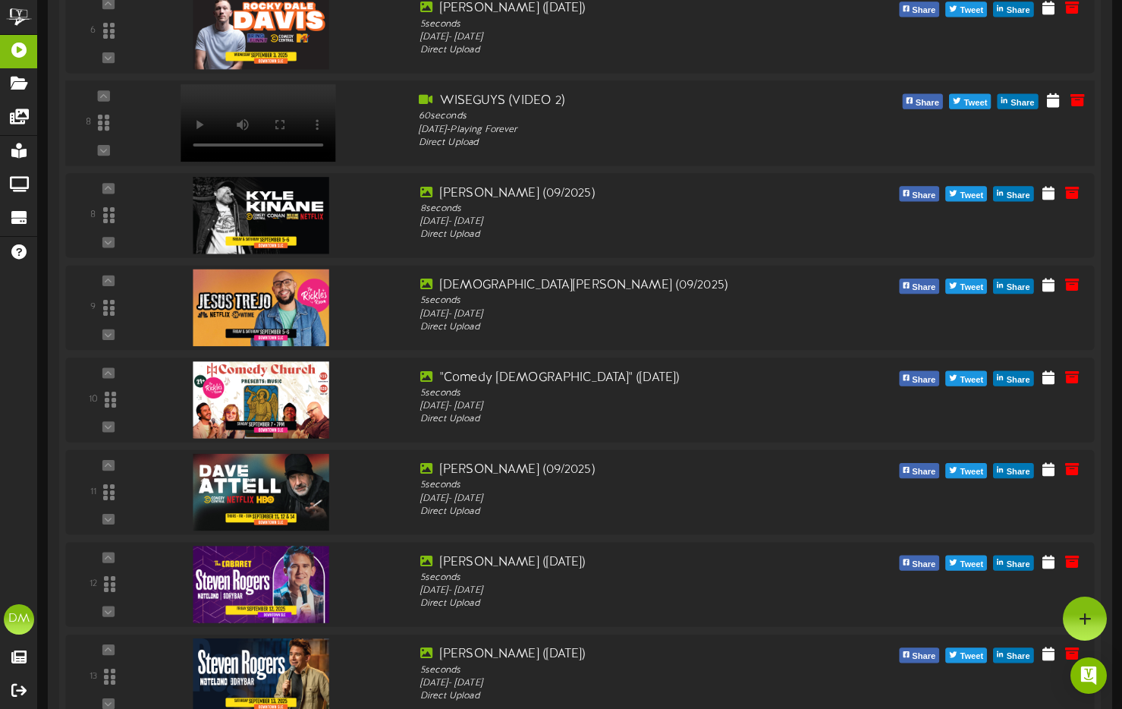
scroll to position [876, 0]
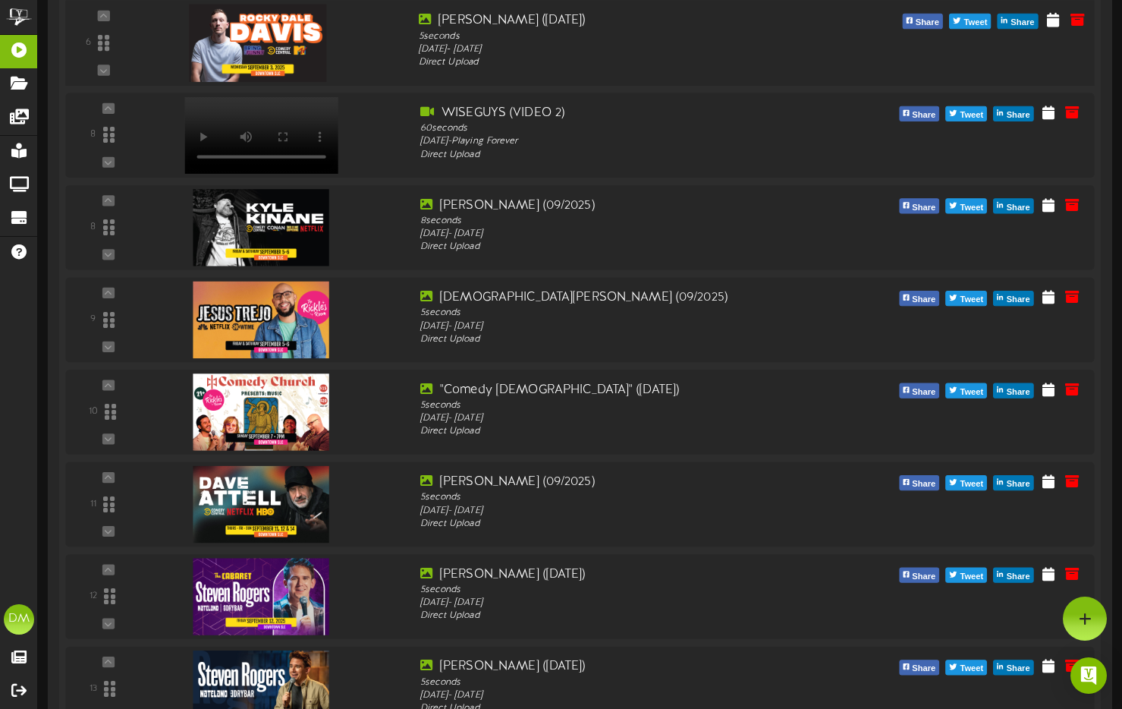
click at [103, 74] on div "6" at bounding box center [103, 43] width 63 height 62
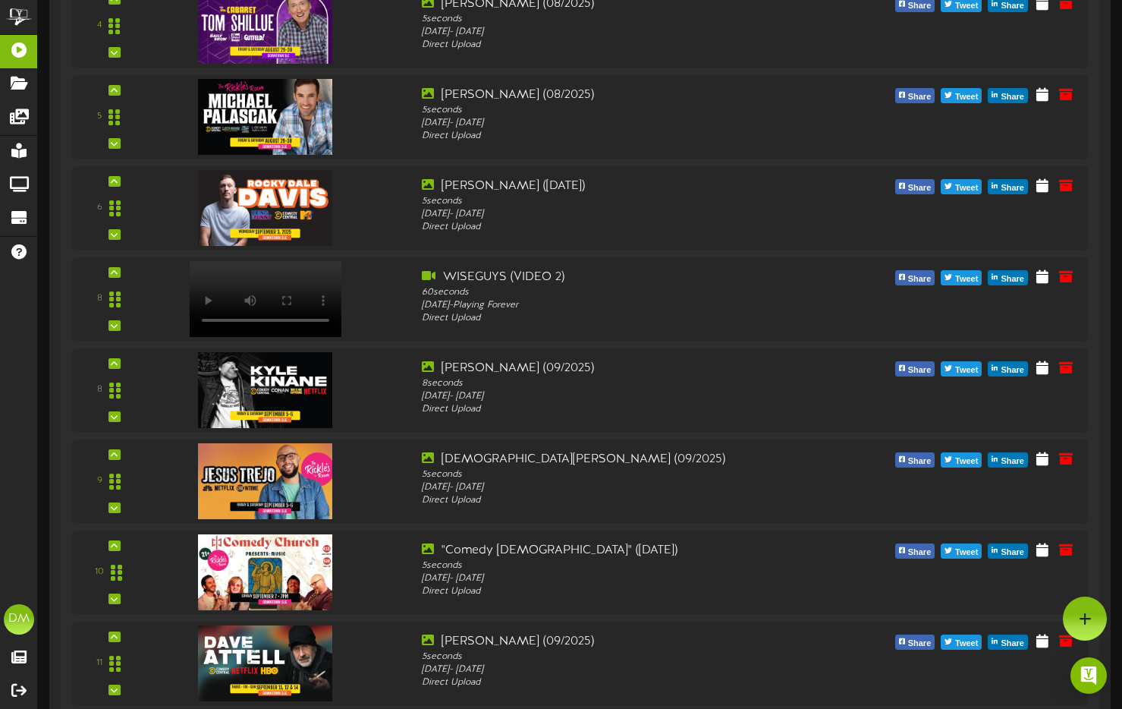
scroll to position [743, 0]
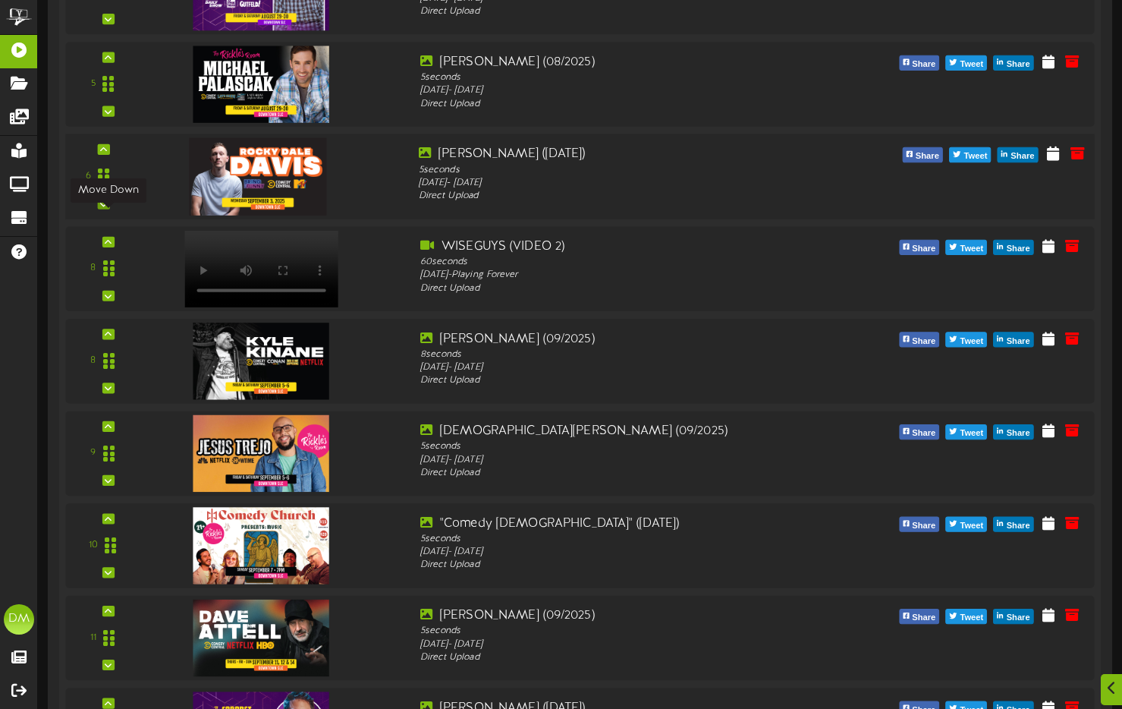
click at [105, 207] on icon at bounding box center [103, 204] width 7 height 8
click at [102, 207] on icon at bounding box center [103, 204] width 7 height 8
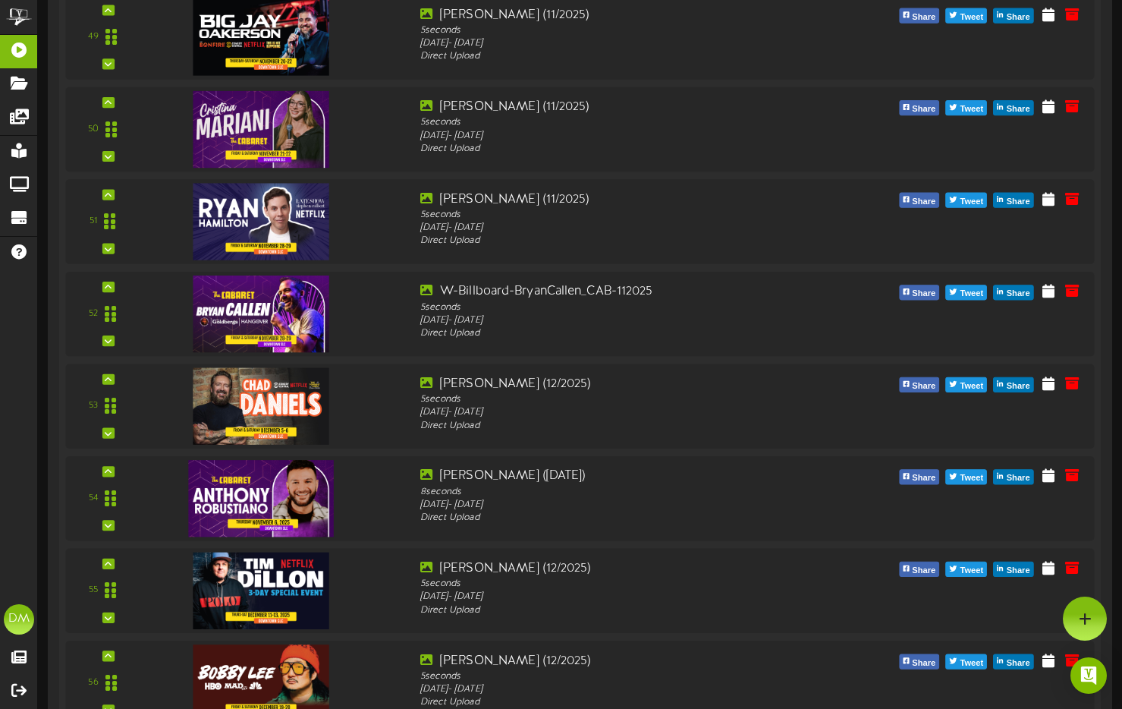
scroll to position [4481, 0]
